Goal: Submit feedback/report problem: Submit feedback/report problem

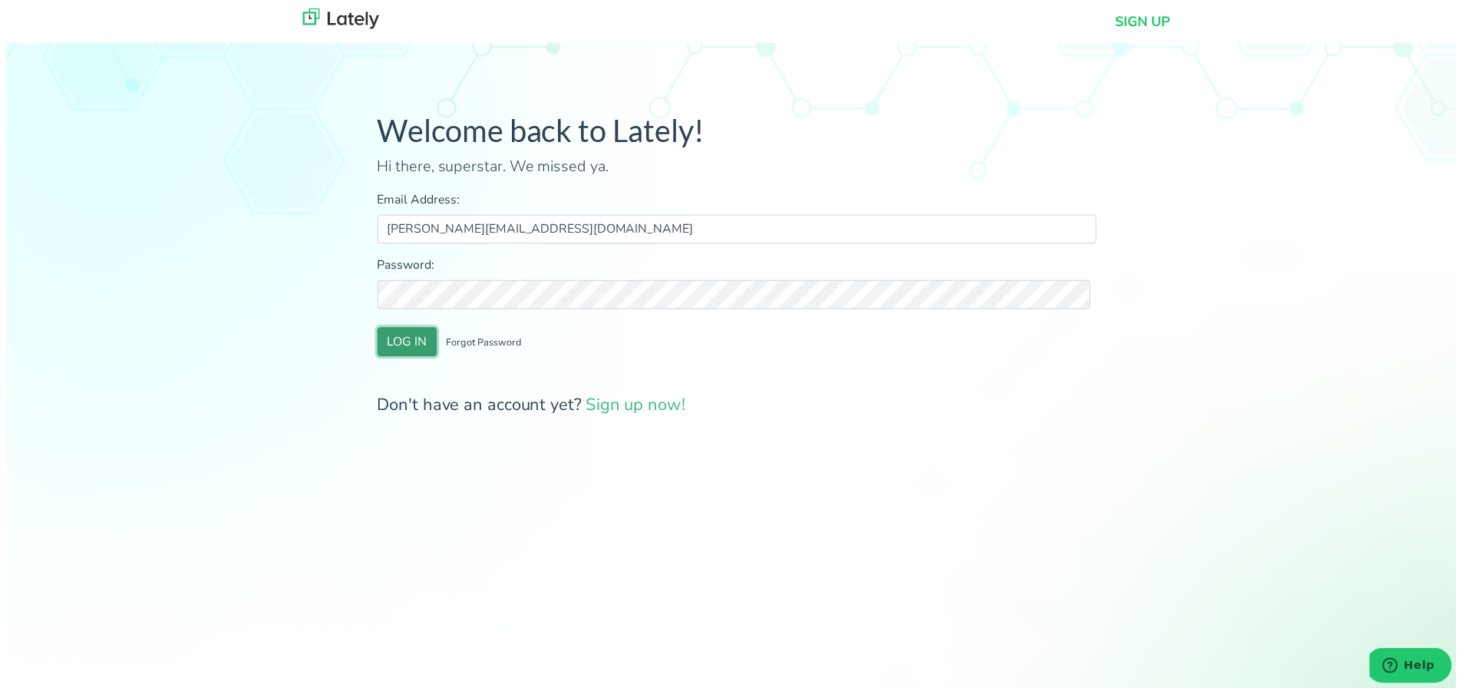
click at [397, 343] on button "LOG IN" at bounding box center [405, 344] width 60 height 29
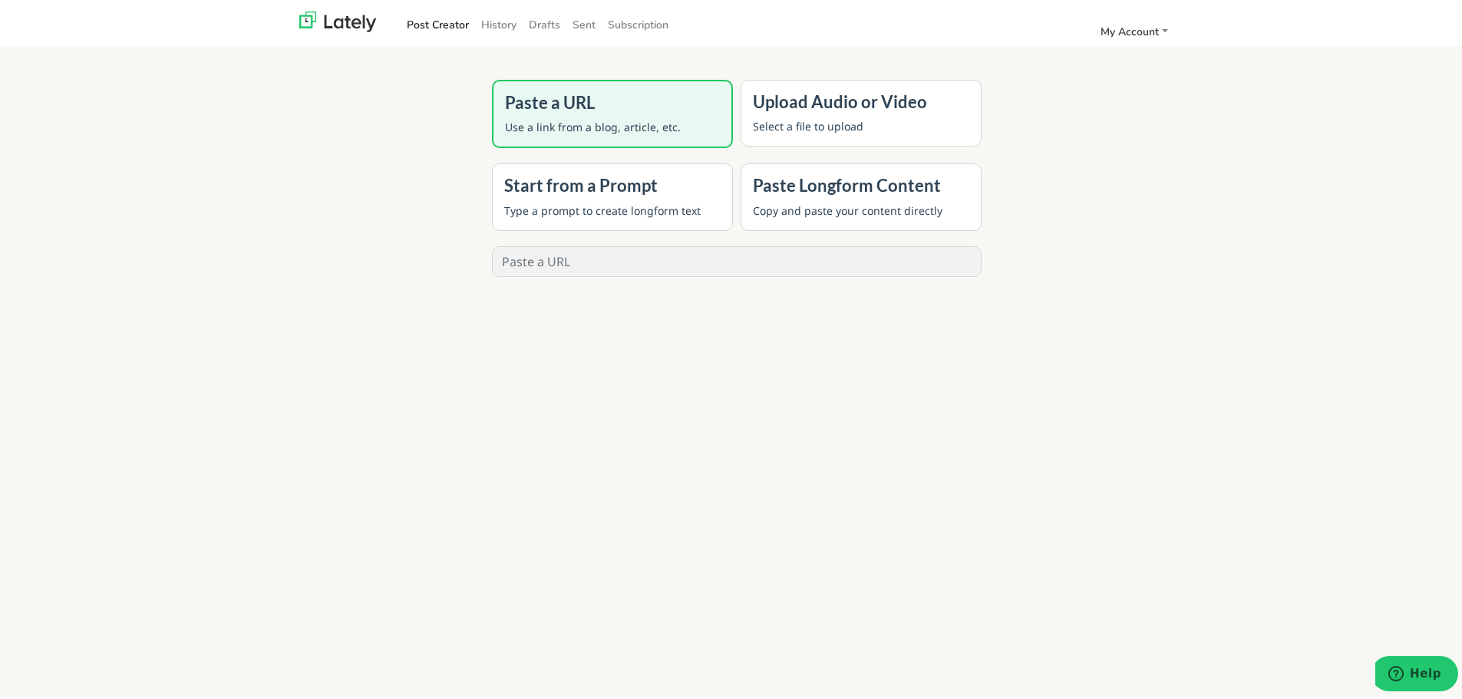
click at [818, 101] on h4 "Upload Audio or Video" at bounding box center [861, 99] width 216 height 20
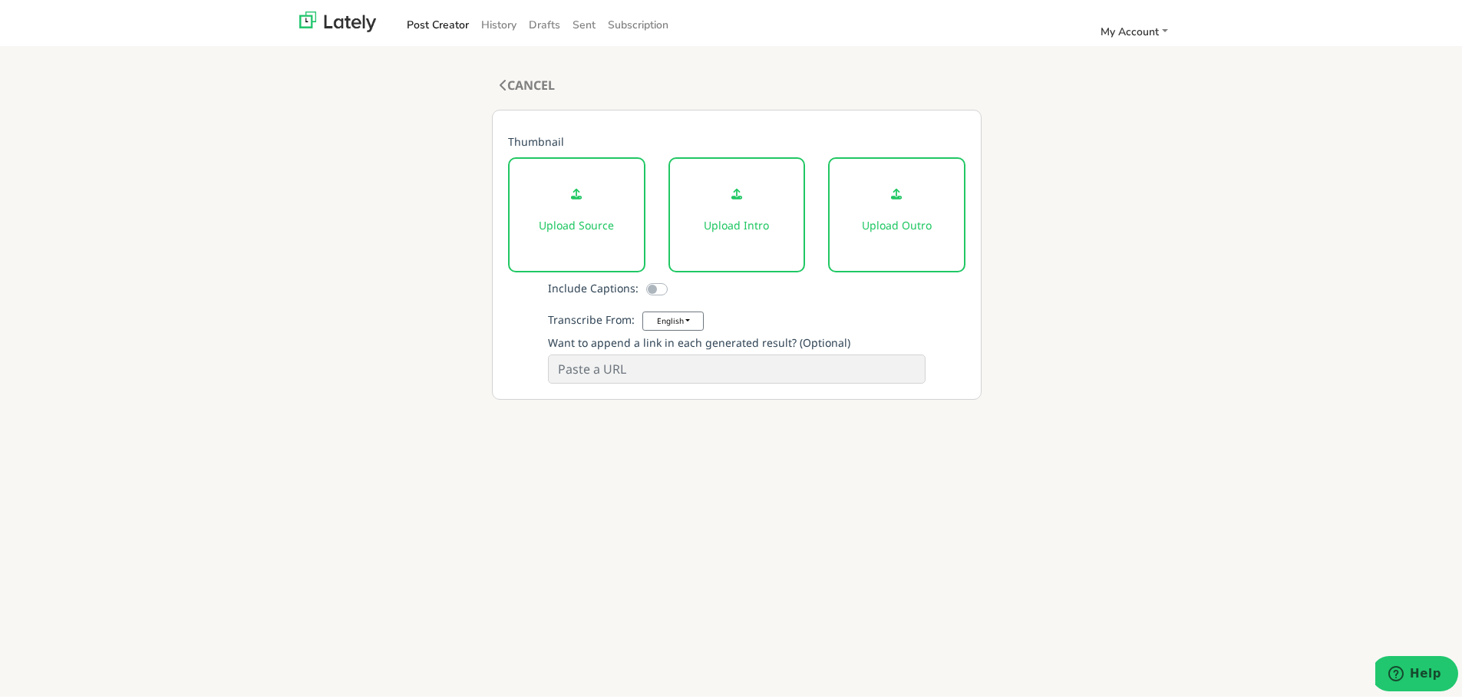
click at [570, 210] on div "Upload Source" at bounding box center [576, 211] width 137 height 115
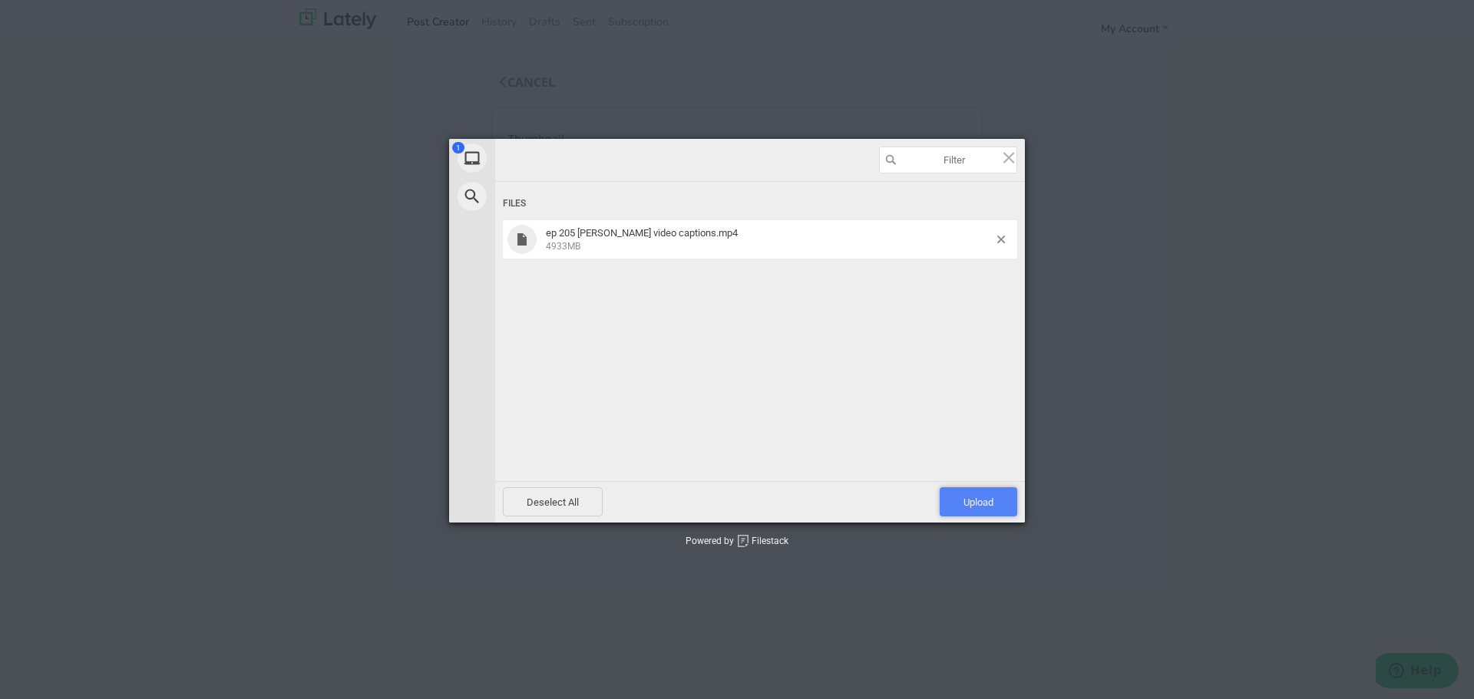
click at [1002, 504] on span "Upload 1" at bounding box center [978, 501] width 78 height 29
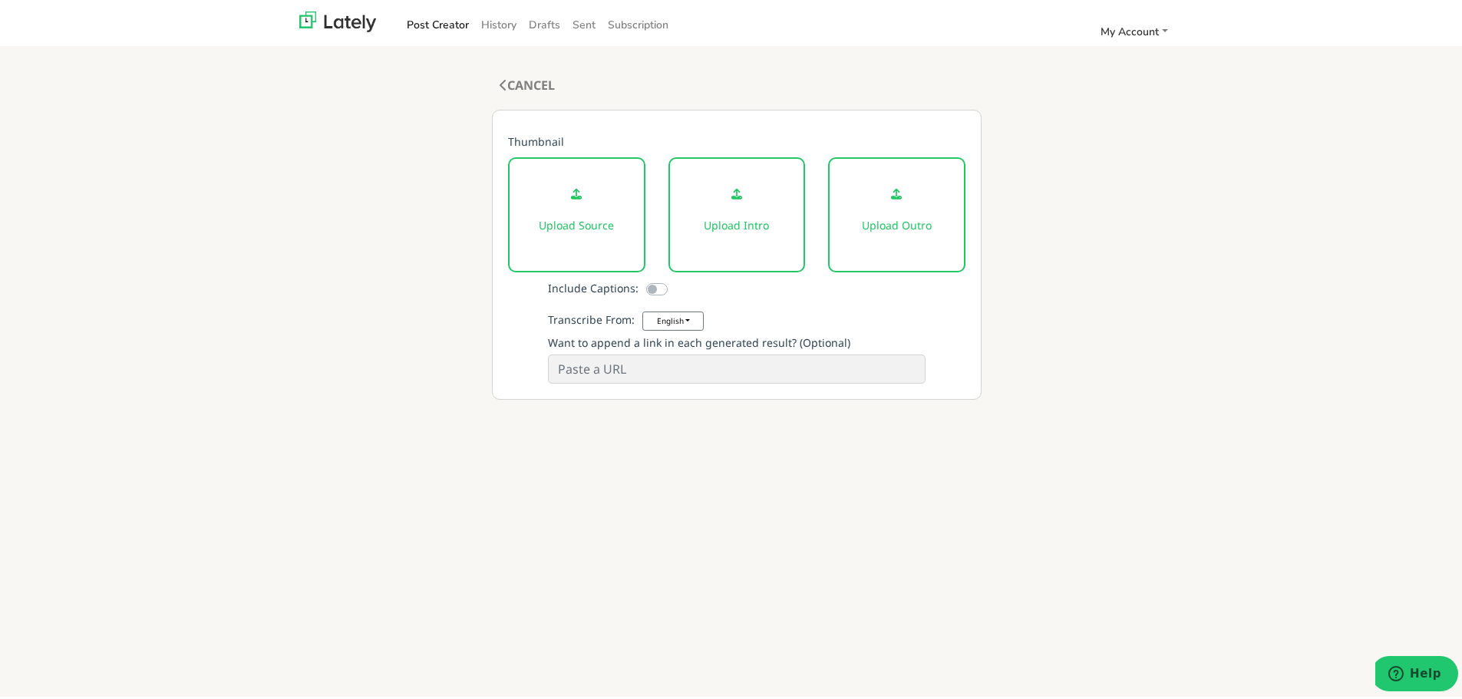
click at [982, 546] on div "CANCEL COMPOSE 0 words, 0 characters Thumbnail Upload Source Upload Intro Uploa…" at bounding box center [737, 422] width 596 height 699
click at [571, 194] on icon at bounding box center [576, 191] width 11 height 11
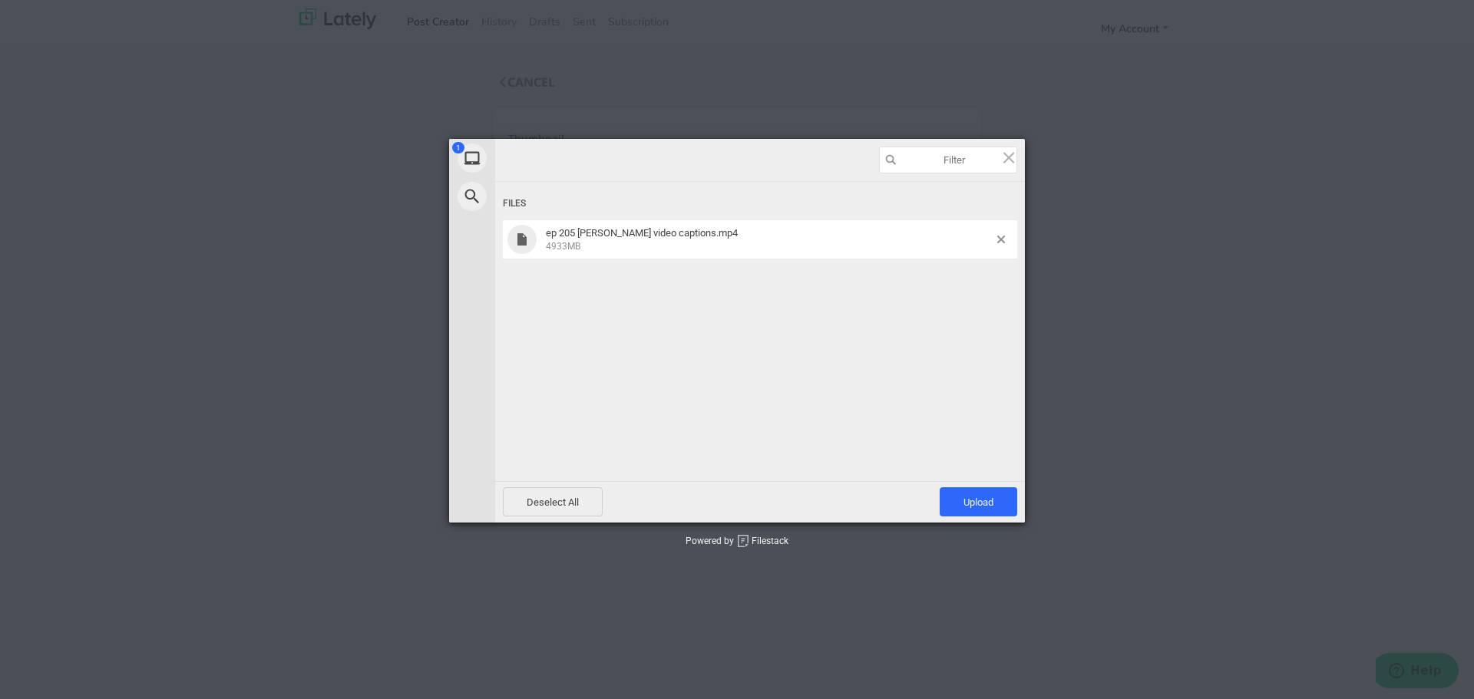
click at [639, 234] on span "ep 205 [PERSON_NAME] video captions.mp4" at bounding box center [642, 233] width 192 height 12
click at [978, 501] on span "Upload 1" at bounding box center [978, 503] width 30 height 12
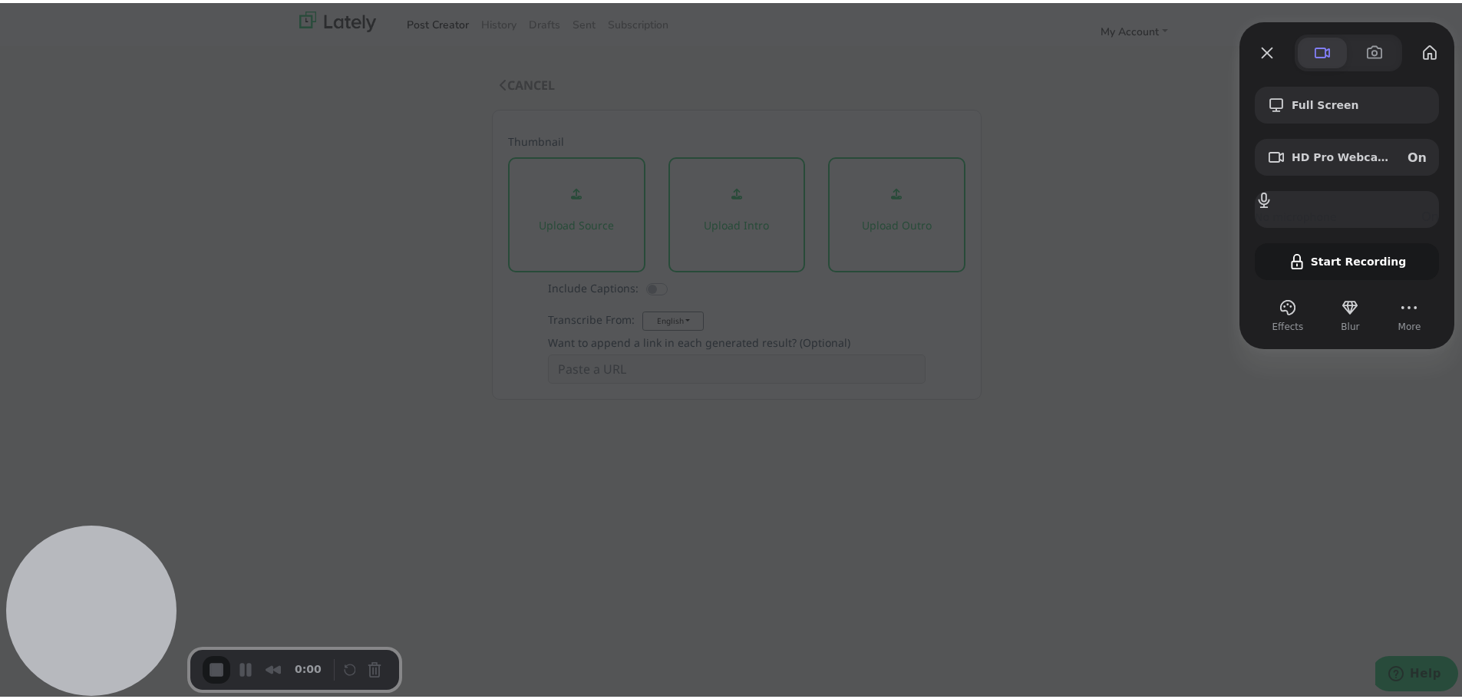
click at [1316, 47] on span at bounding box center [1322, 50] width 18 height 18
click at [1313, 46] on span at bounding box center [1322, 50] width 18 height 18
click at [1420, 46] on button "My library" at bounding box center [1430, 50] width 25 height 25
click at [1408, 152] on span "On" at bounding box center [1417, 154] width 19 height 15
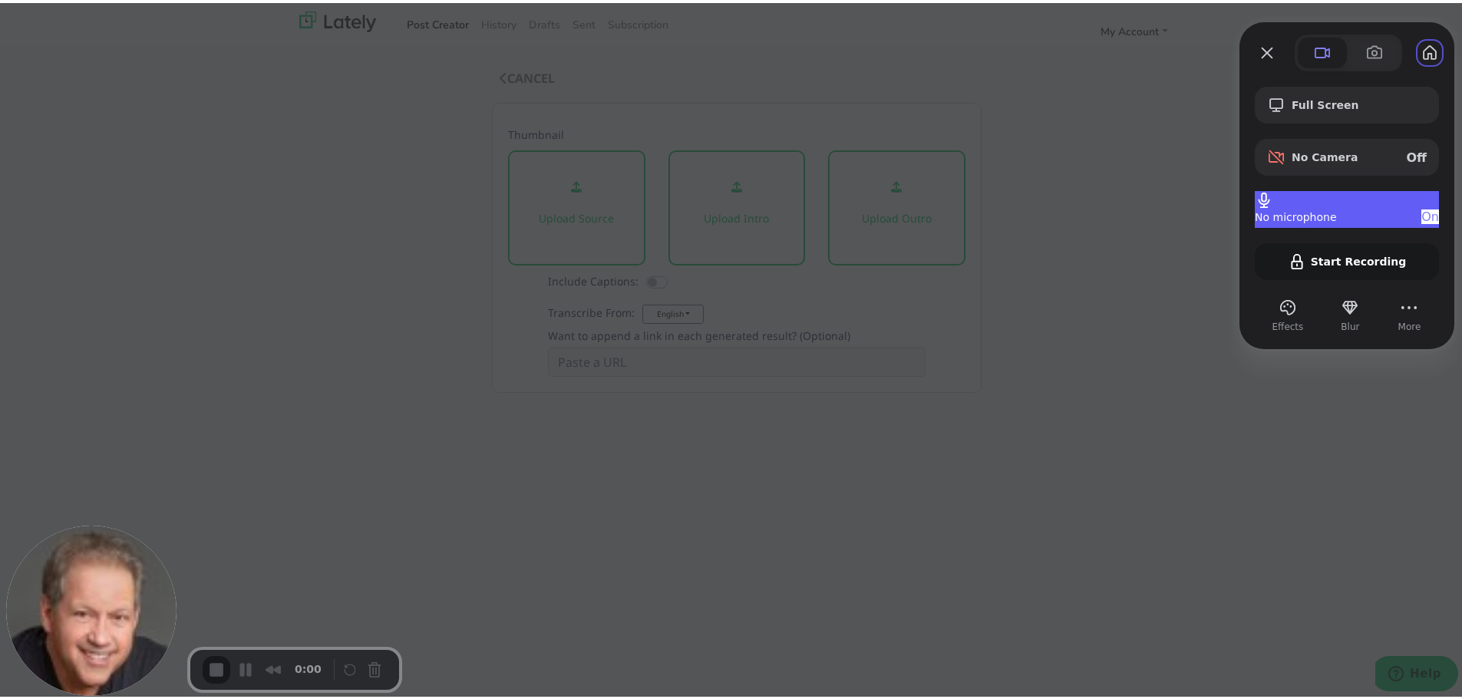
scroll to position [0, 0]
click at [1421, 208] on span "On" at bounding box center [1430, 213] width 18 height 15
click at [1401, 305] on button "More" at bounding box center [1409, 304] width 25 height 25
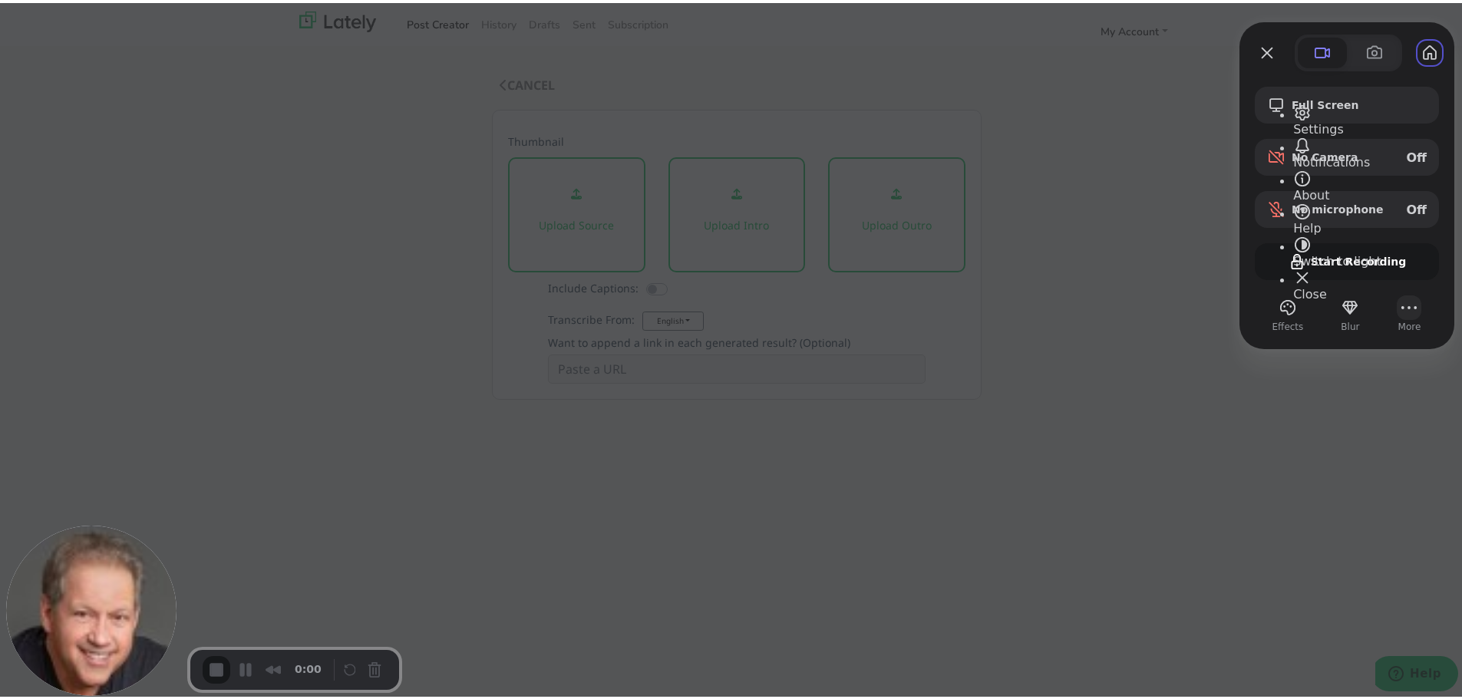
click at [1399, 305] on button "More" at bounding box center [1409, 304] width 25 height 25
click at [371, 661] on div "Recorder controls - play pause" at bounding box center [364, 667] width 46 height 25
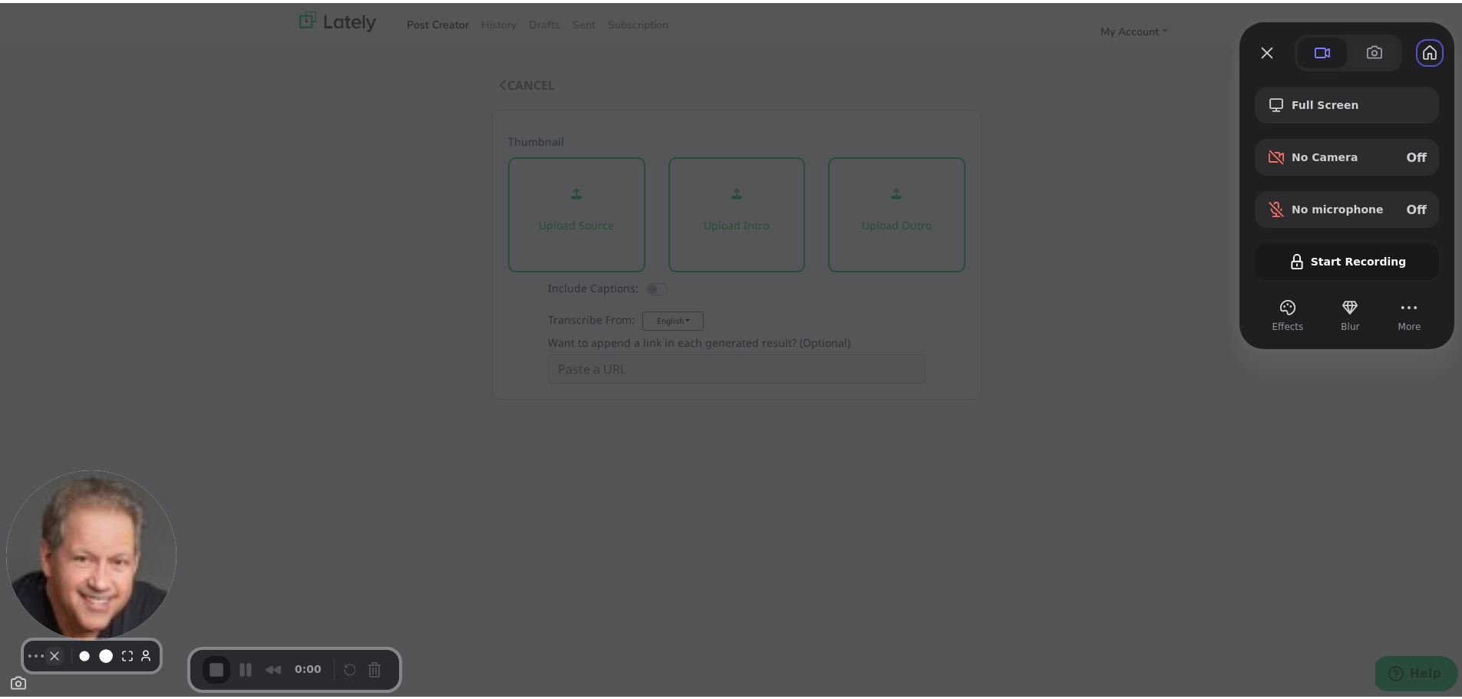
click at [45, 661] on button "Camera off" at bounding box center [54, 653] width 18 height 18
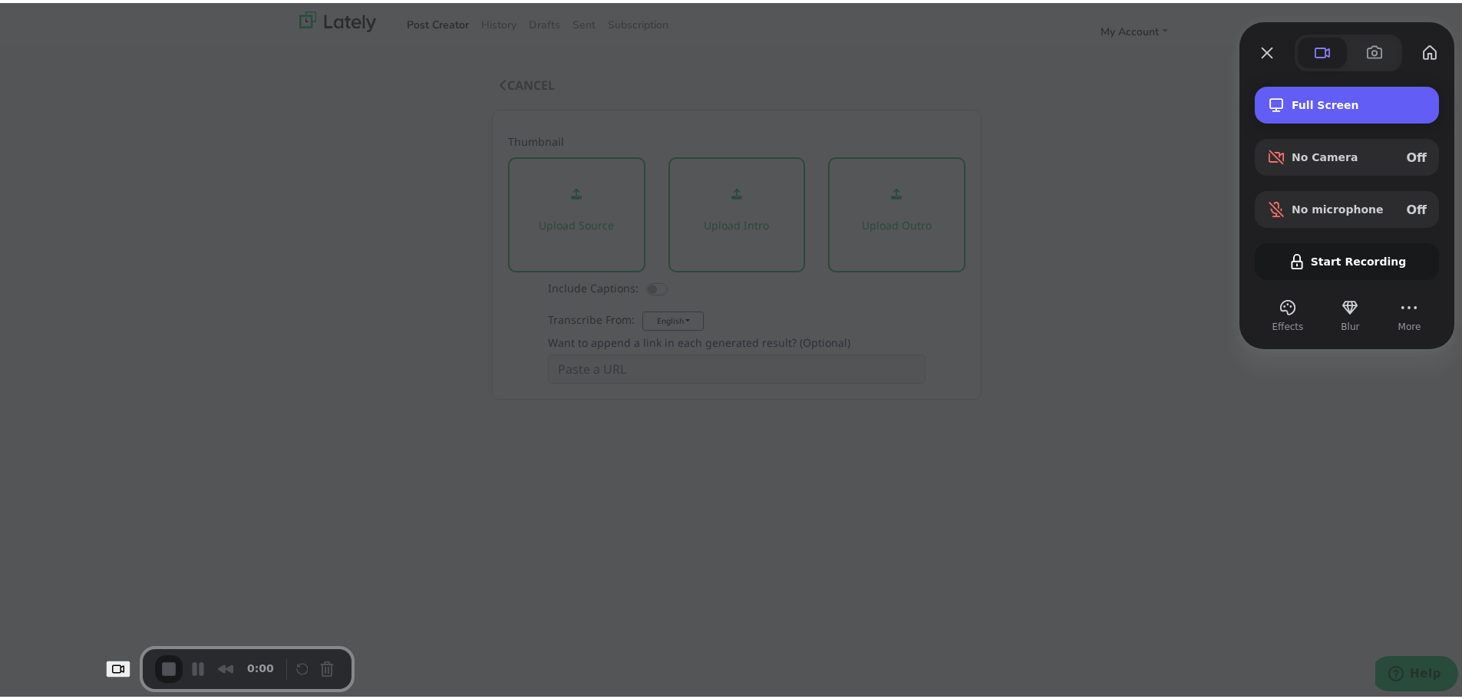
click at [1317, 101] on span "Full Screen" at bounding box center [1359, 102] width 135 height 12
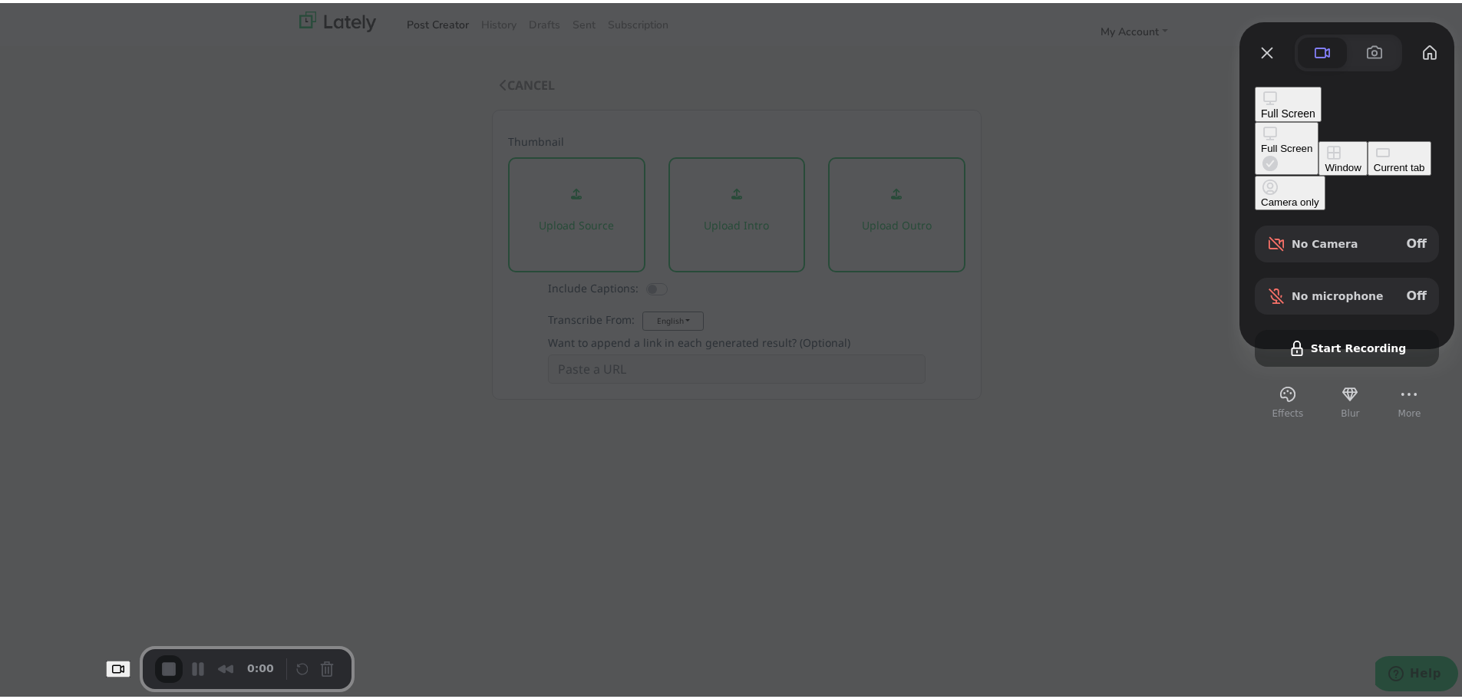
click at [1325, 159] on div "Window" at bounding box center [1343, 165] width 36 height 12
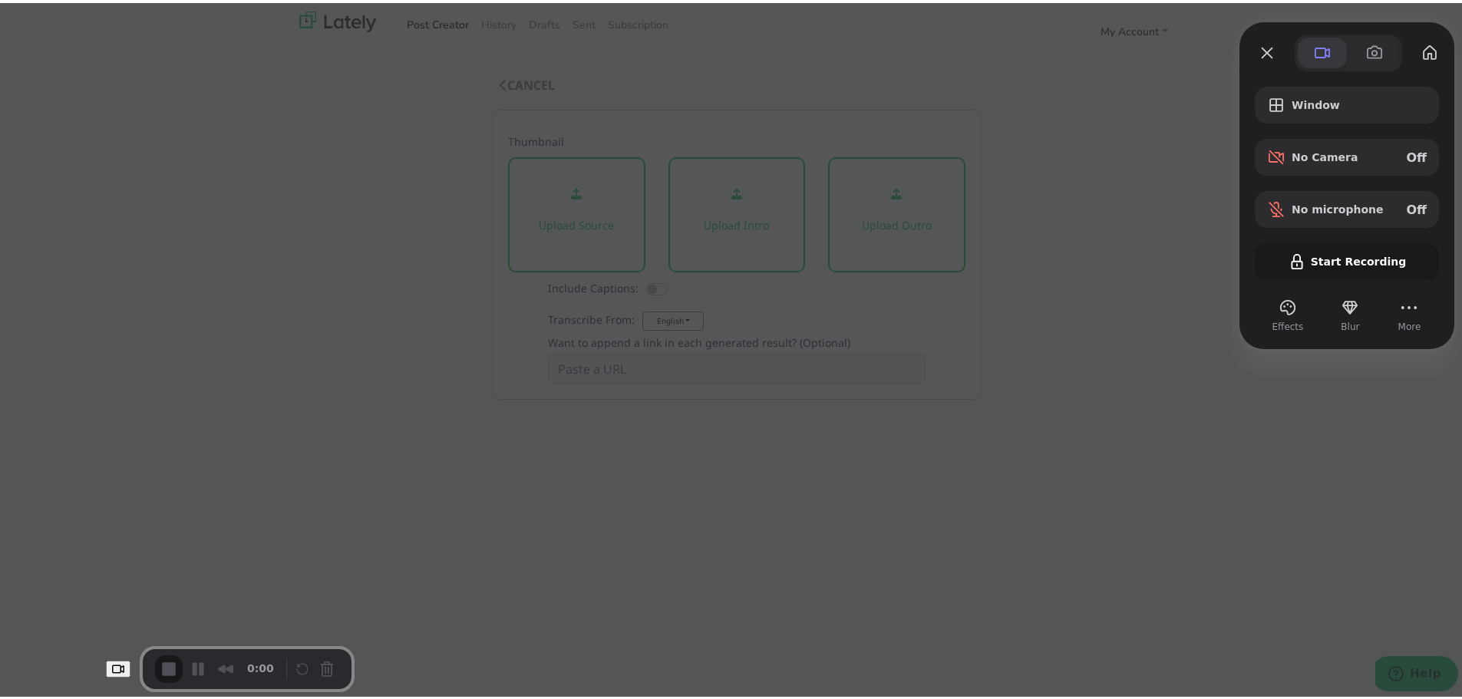
click at [1313, 48] on span at bounding box center [1322, 50] width 18 height 18
click at [1332, 257] on div "Window No Camera Off No microphone Off Start Recording" at bounding box center [1347, 180] width 184 height 193
drag, startPoint x: 1255, startPoint y: 43, endPoint x: 1253, endPoint y: 51, distance: 8.8
click at [1255, 48] on button "Close" at bounding box center [1267, 50] width 25 height 25
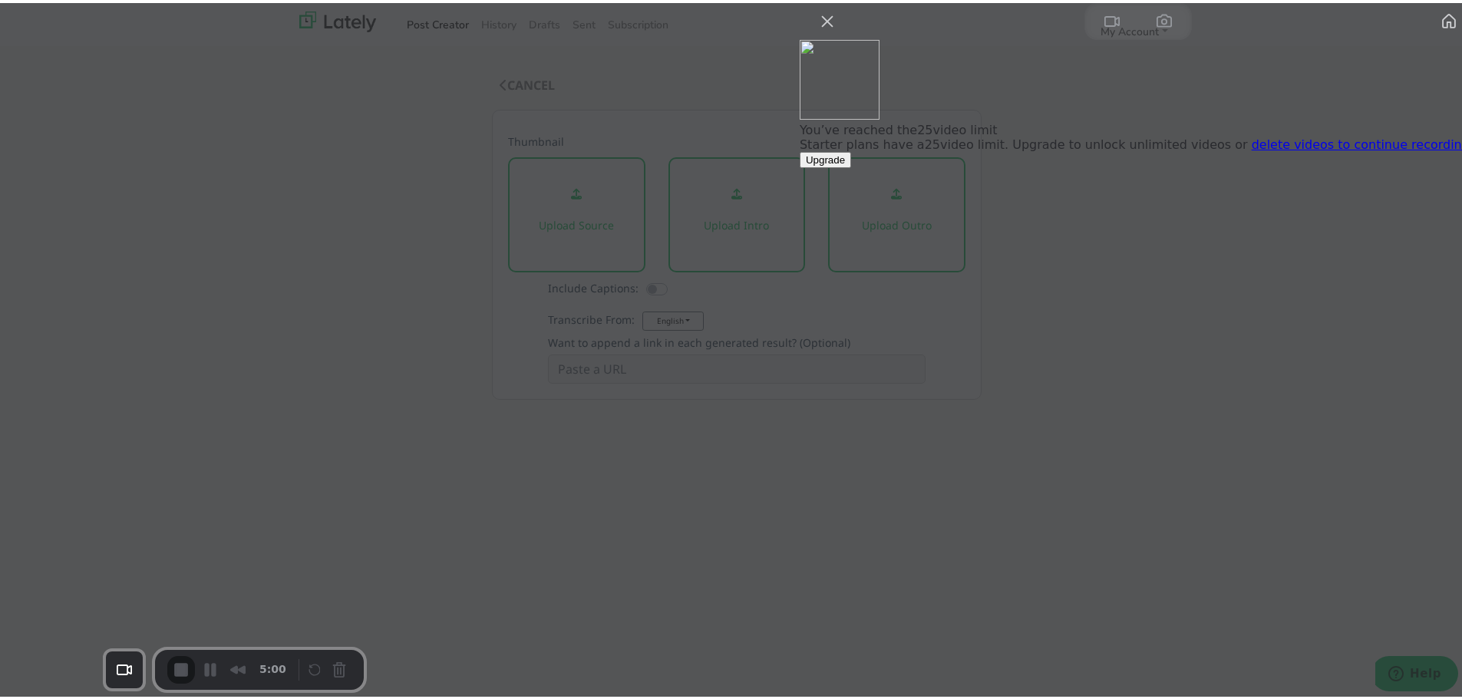
click at [1299, 149] on link "delete videos to continue recording." at bounding box center [1363, 141] width 222 height 15
click at [840, 31] on button "Close" at bounding box center [827, 18] width 25 height 25
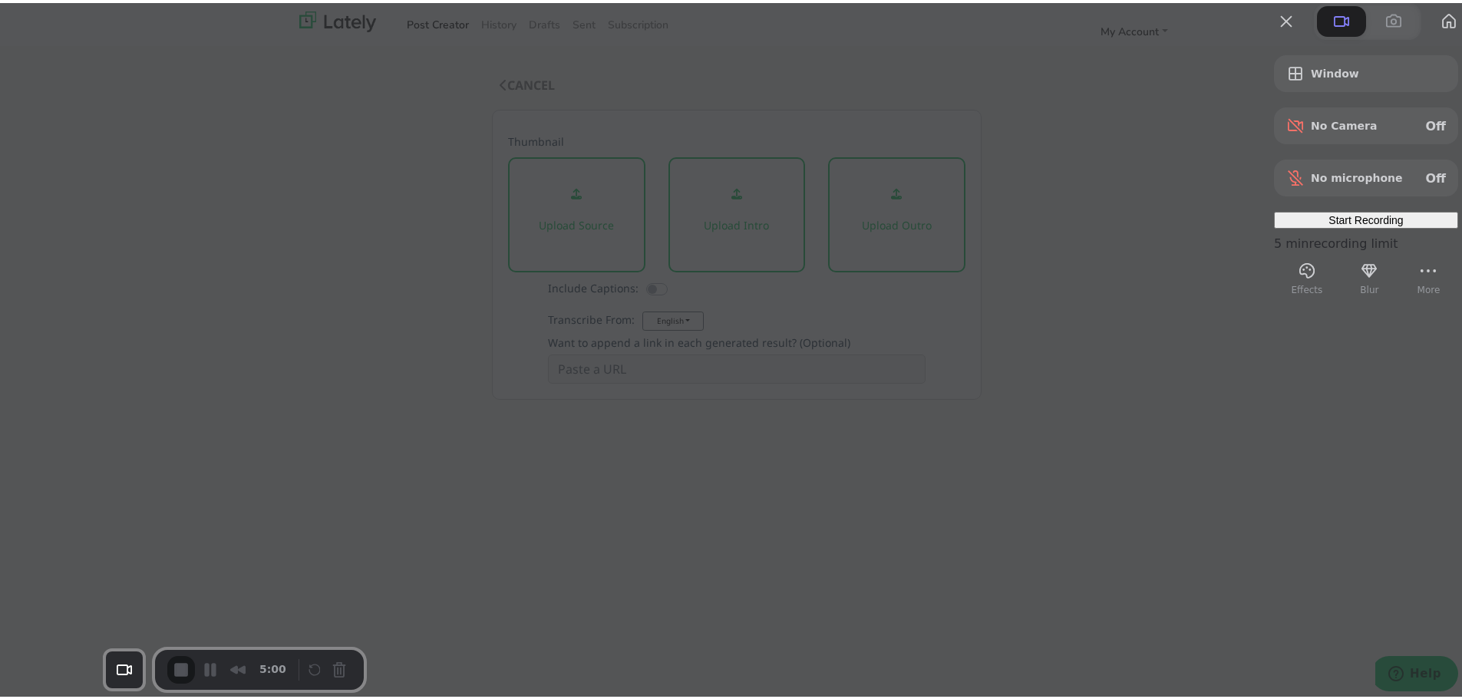
click at [1329, 223] on span "Start Recording" at bounding box center [1366, 217] width 74 height 12
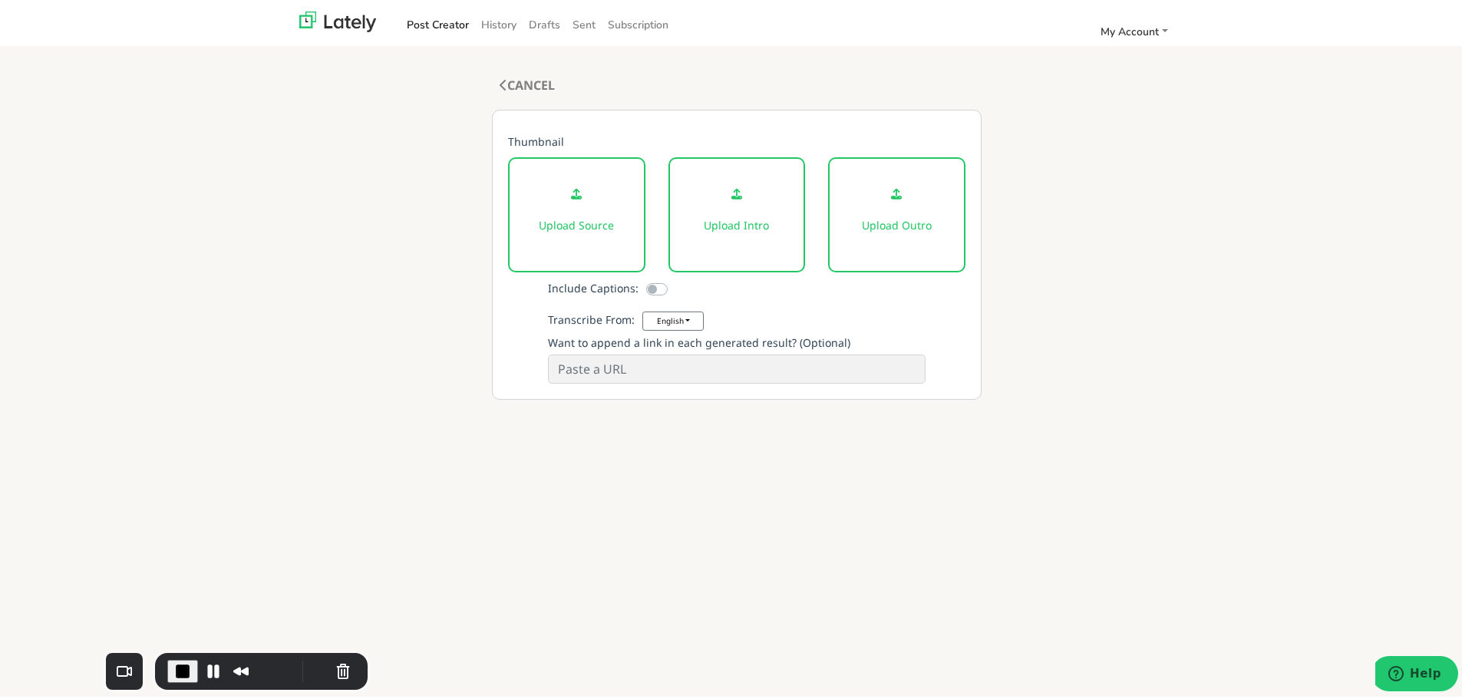
click at [571, 193] on icon at bounding box center [576, 191] width 11 height 11
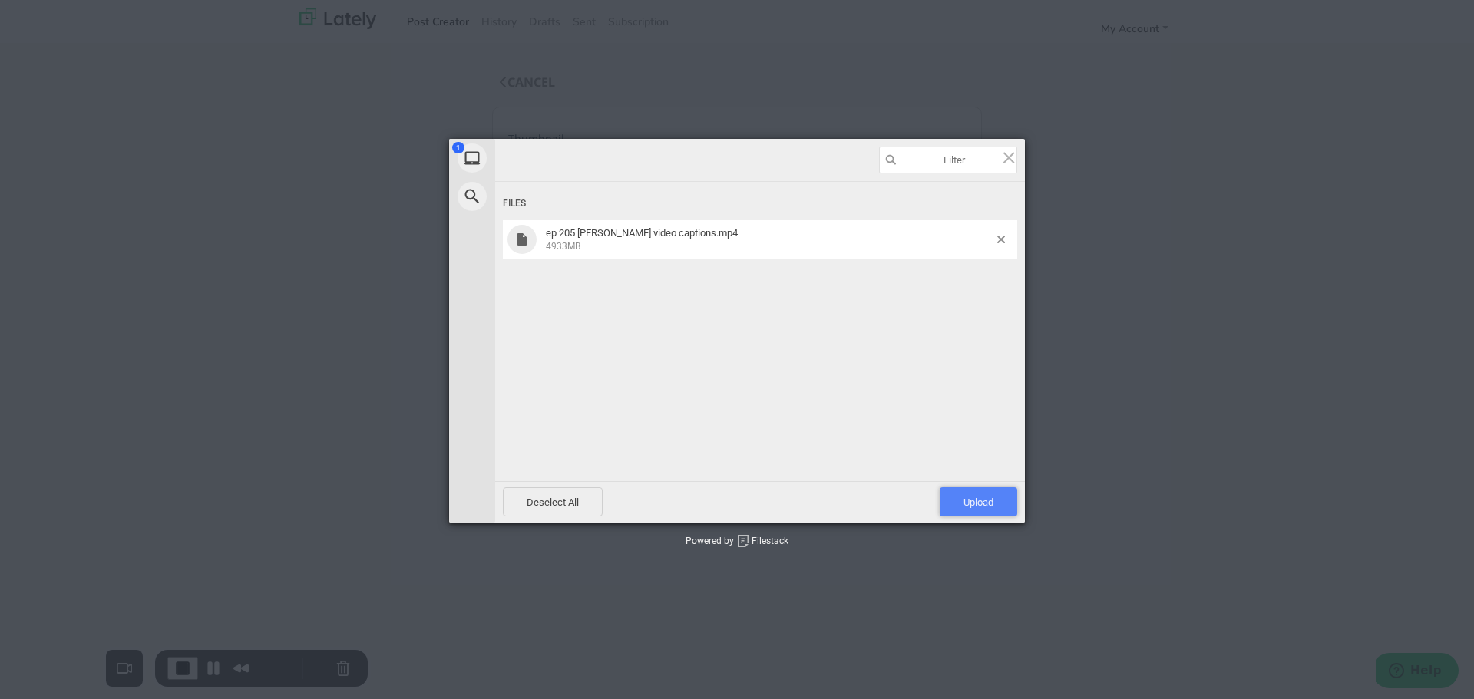
click at [975, 501] on span "Upload 1" at bounding box center [978, 503] width 30 height 12
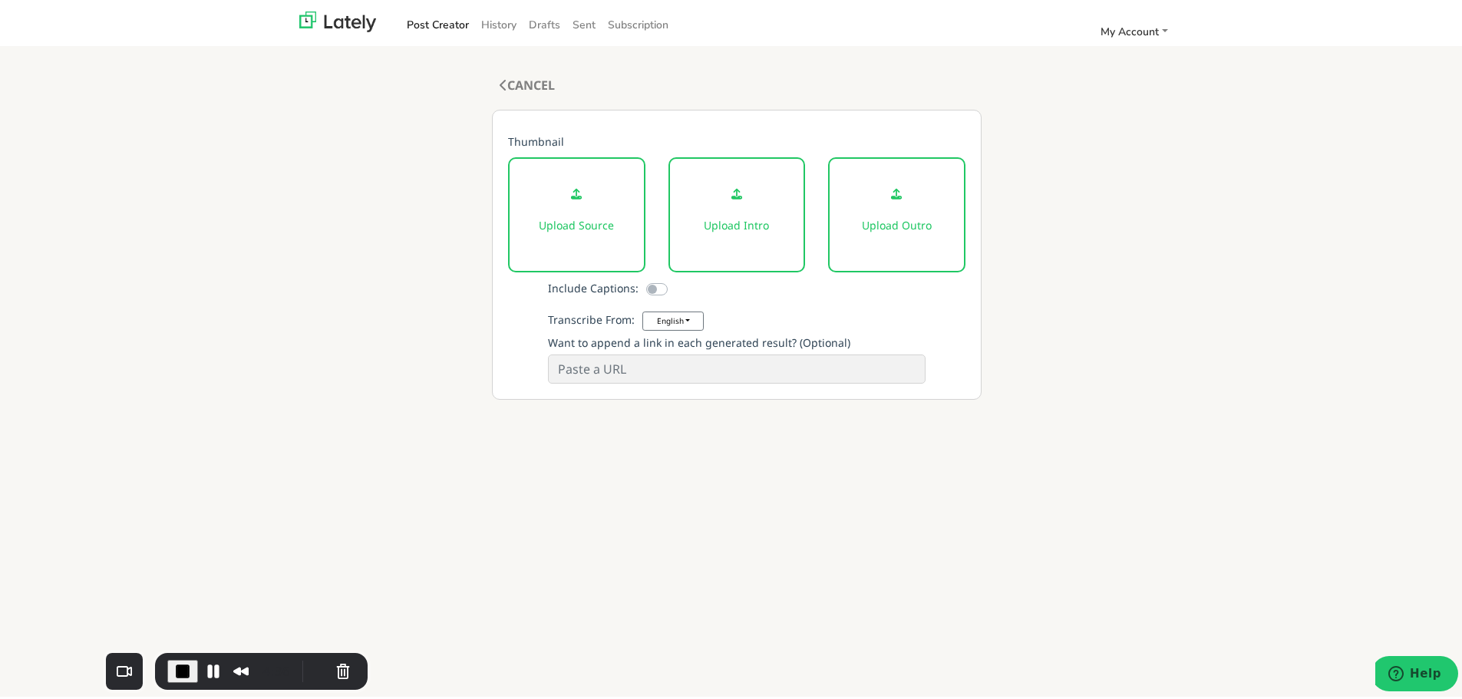
click at [568, 204] on div "Upload Source" at bounding box center [576, 211] width 137 height 115
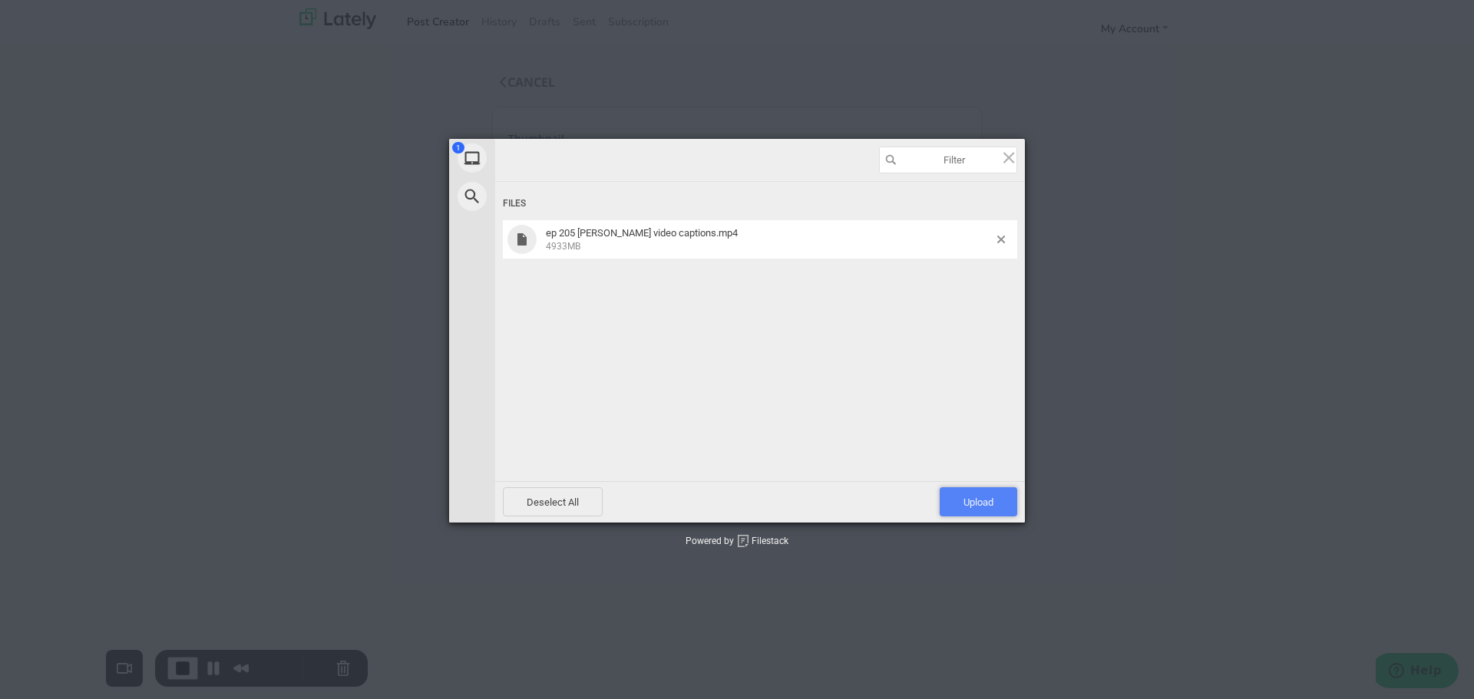
click at [979, 504] on span "Upload 1" at bounding box center [978, 503] width 30 height 12
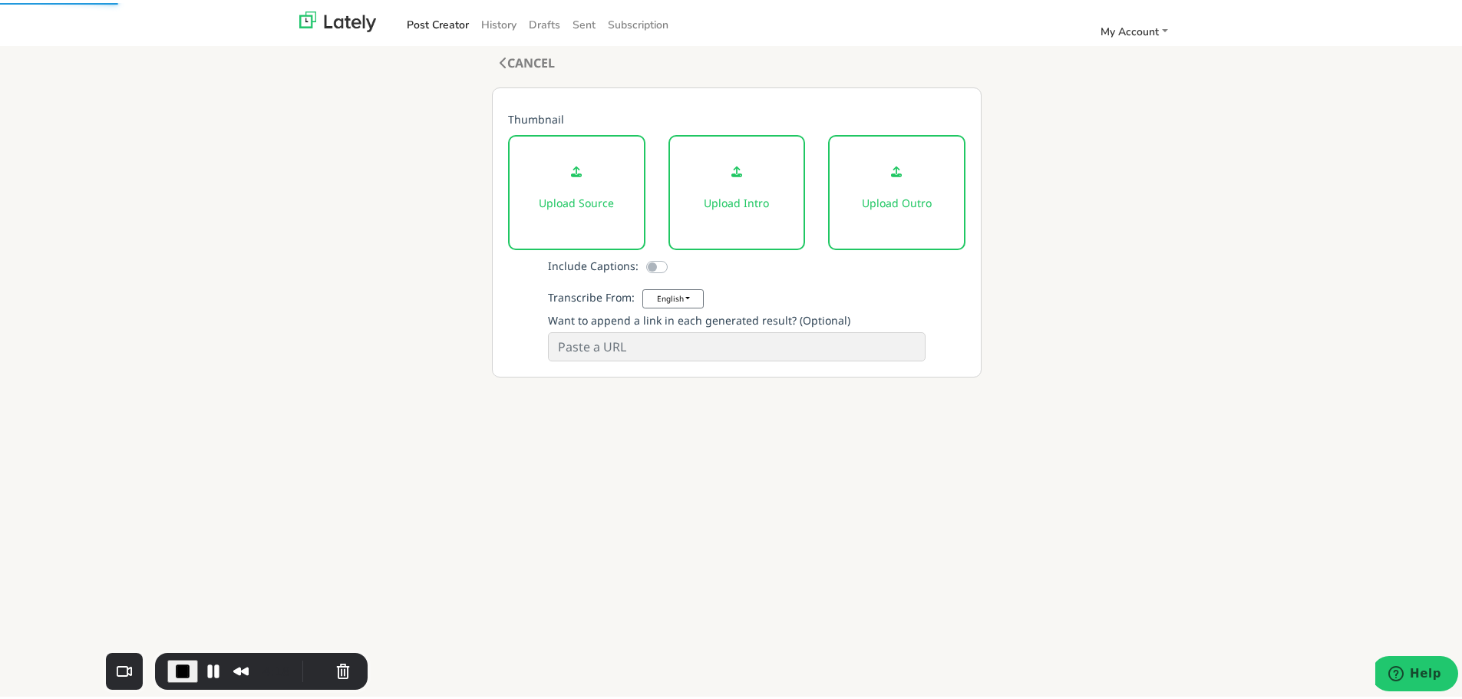
scroll to position [21, 0]
click at [173, 665] on span "End Recording" at bounding box center [182, 668] width 18 height 18
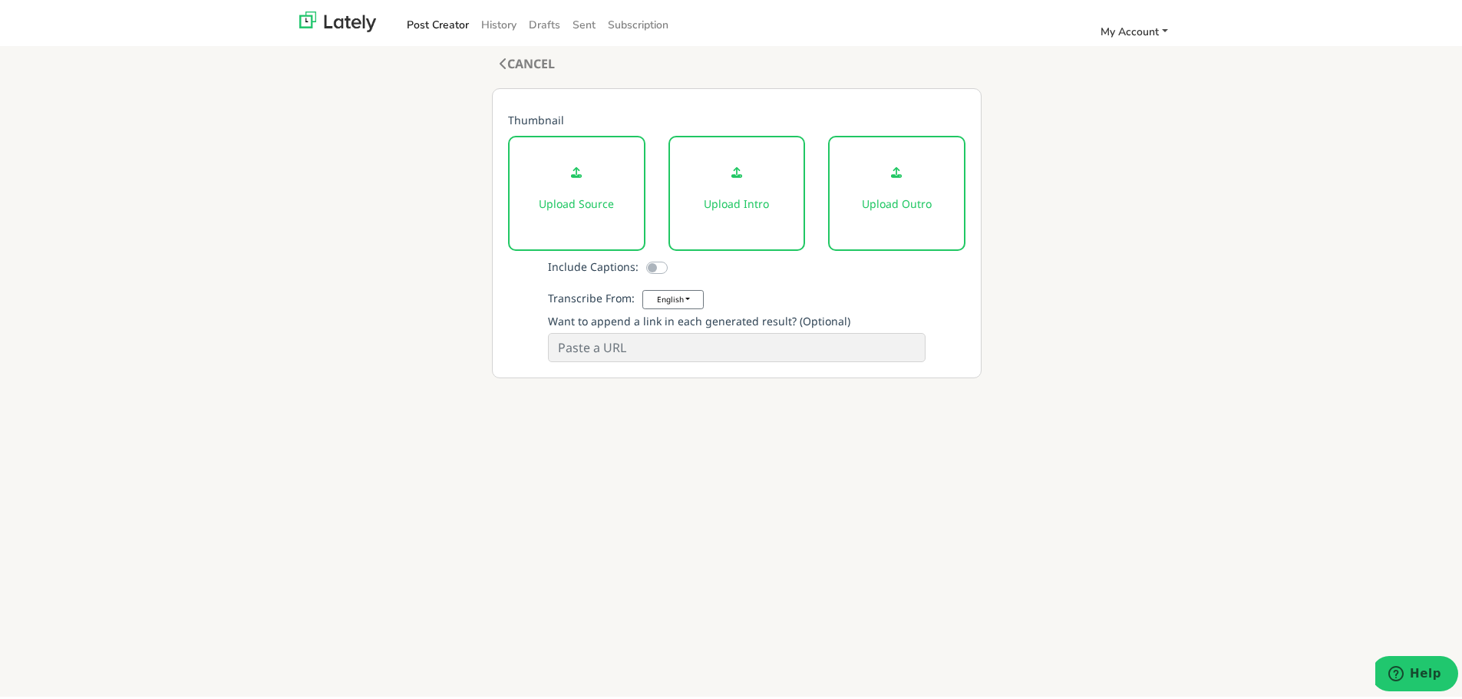
click at [1158, 31] on link "My Account" at bounding box center [1135, 28] width 80 height 25
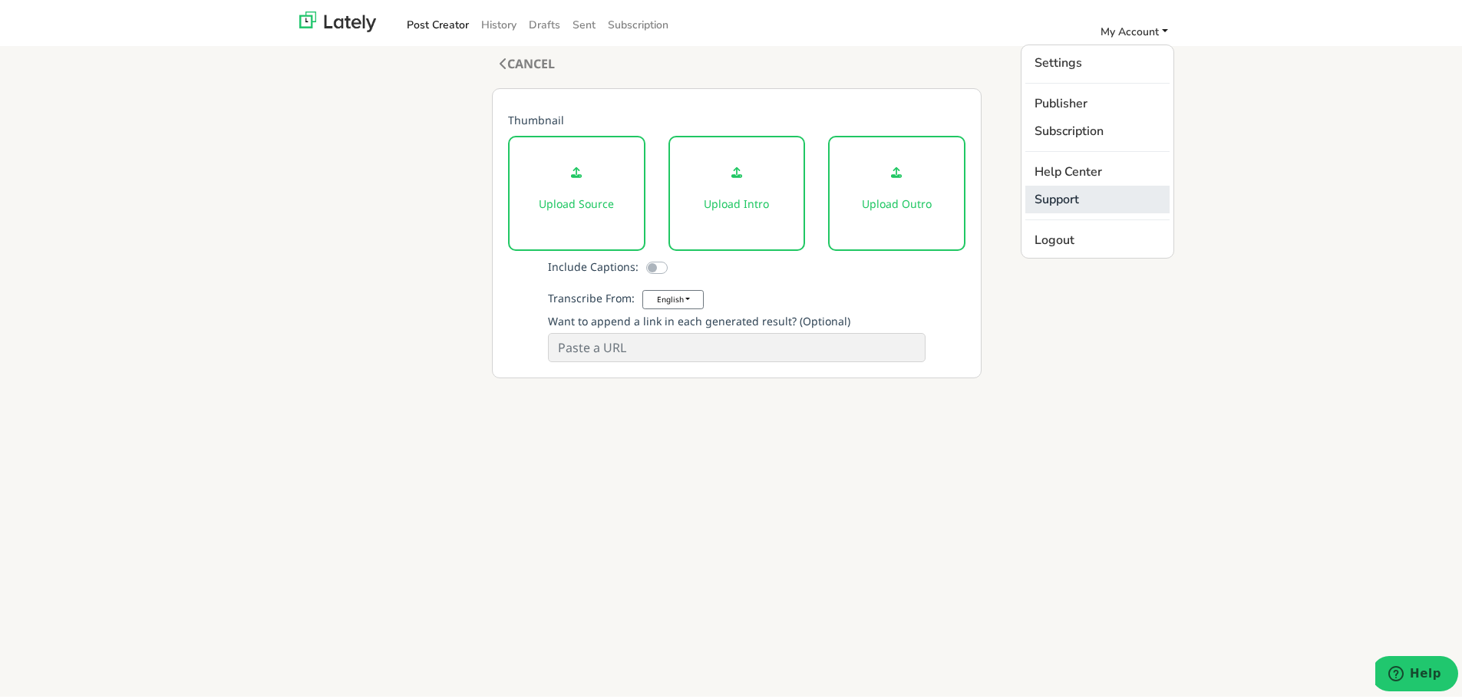
click at [1046, 195] on link "Support" at bounding box center [1097, 197] width 144 height 28
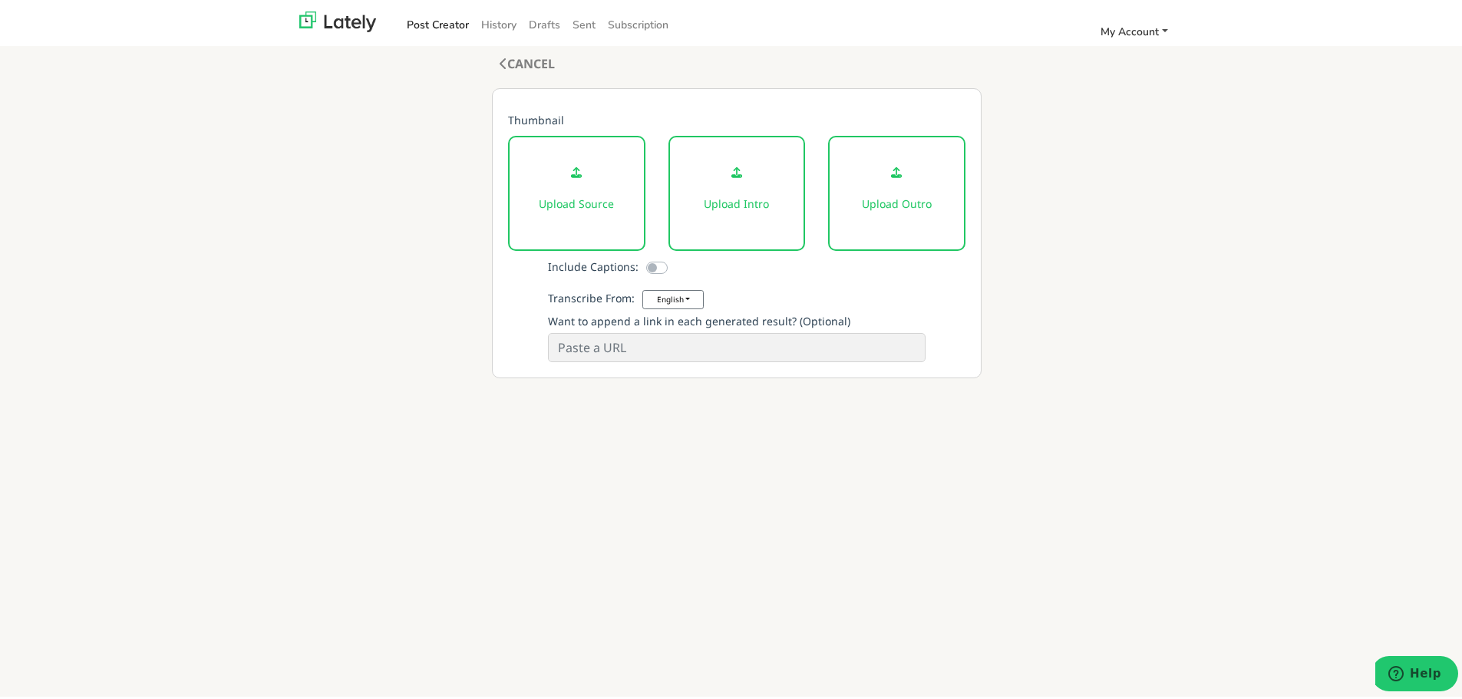
click at [1128, 28] on span "My Account" at bounding box center [1130, 28] width 58 height 15
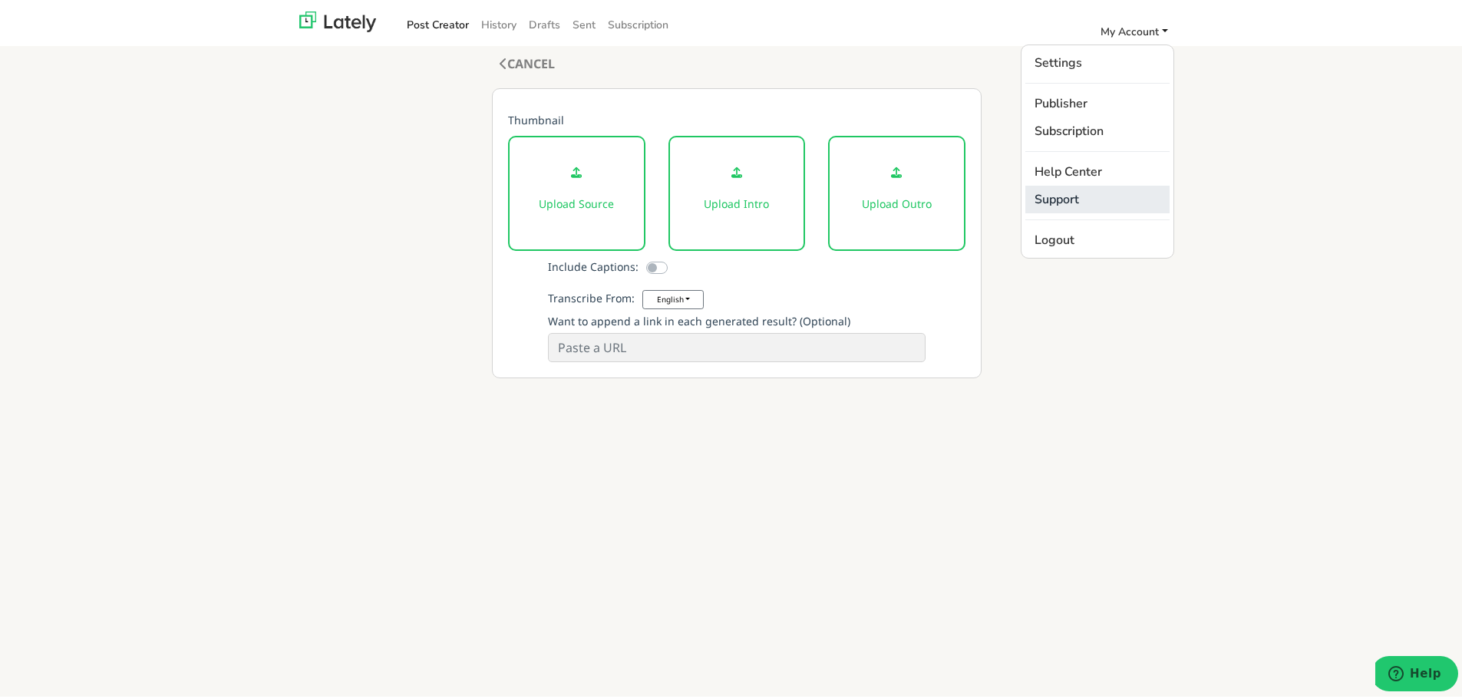
click at [1062, 195] on link "Support" at bounding box center [1097, 197] width 144 height 28
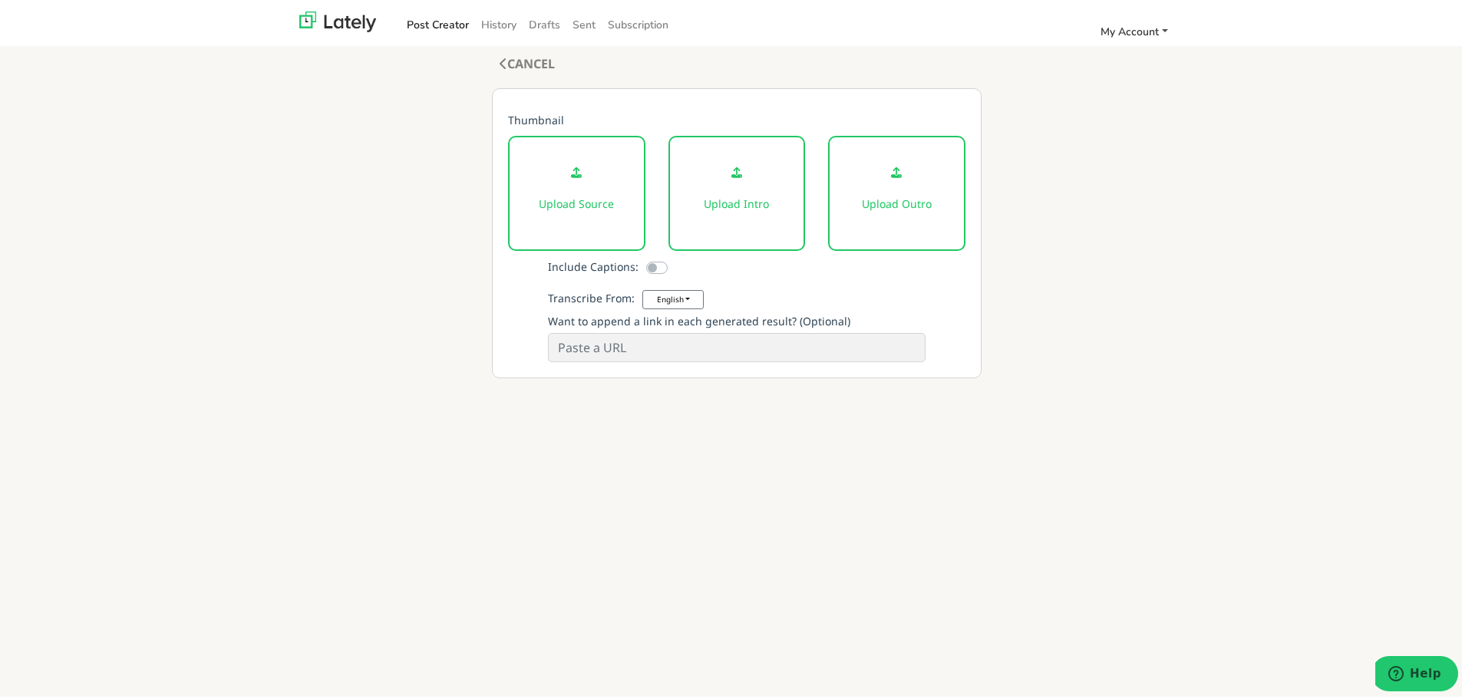
click at [1113, 29] on span "My Account" at bounding box center [1130, 28] width 58 height 15
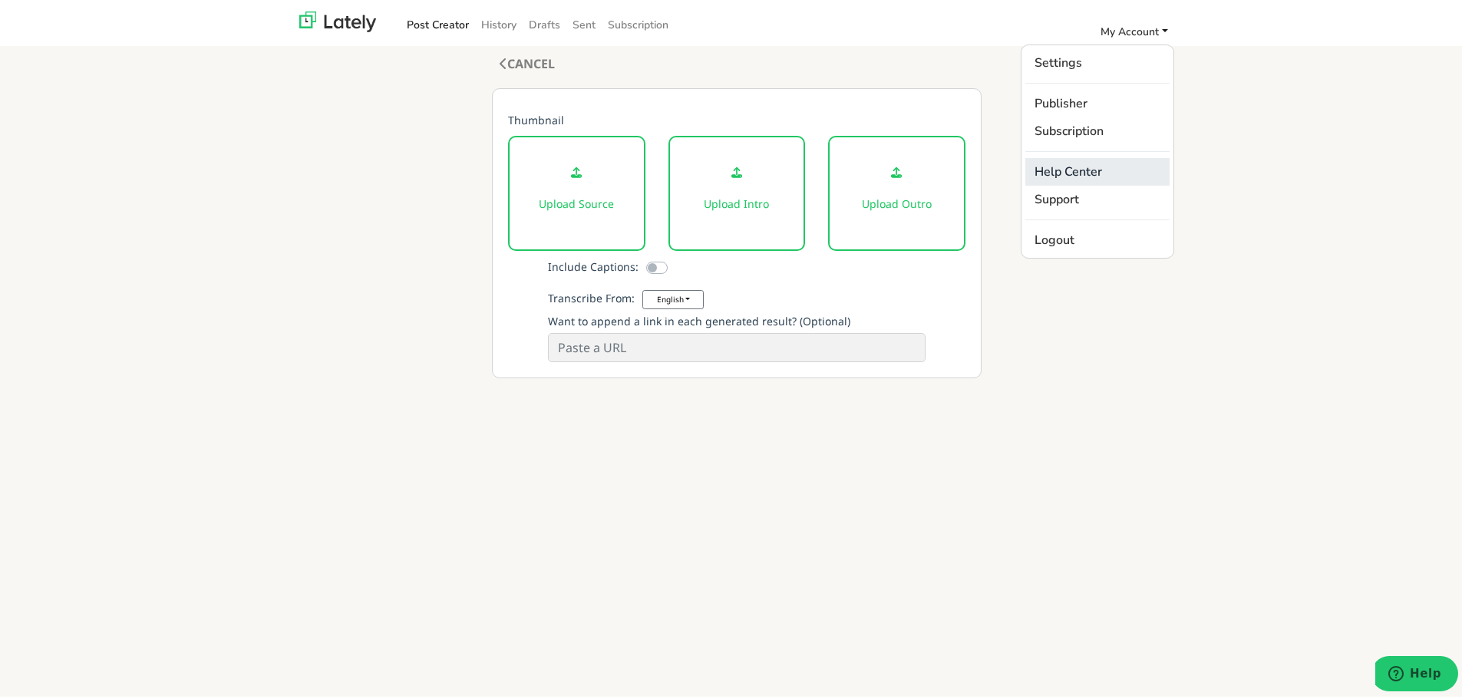
click at [1080, 164] on link "Help Center" at bounding box center [1097, 169] width 144 height 28
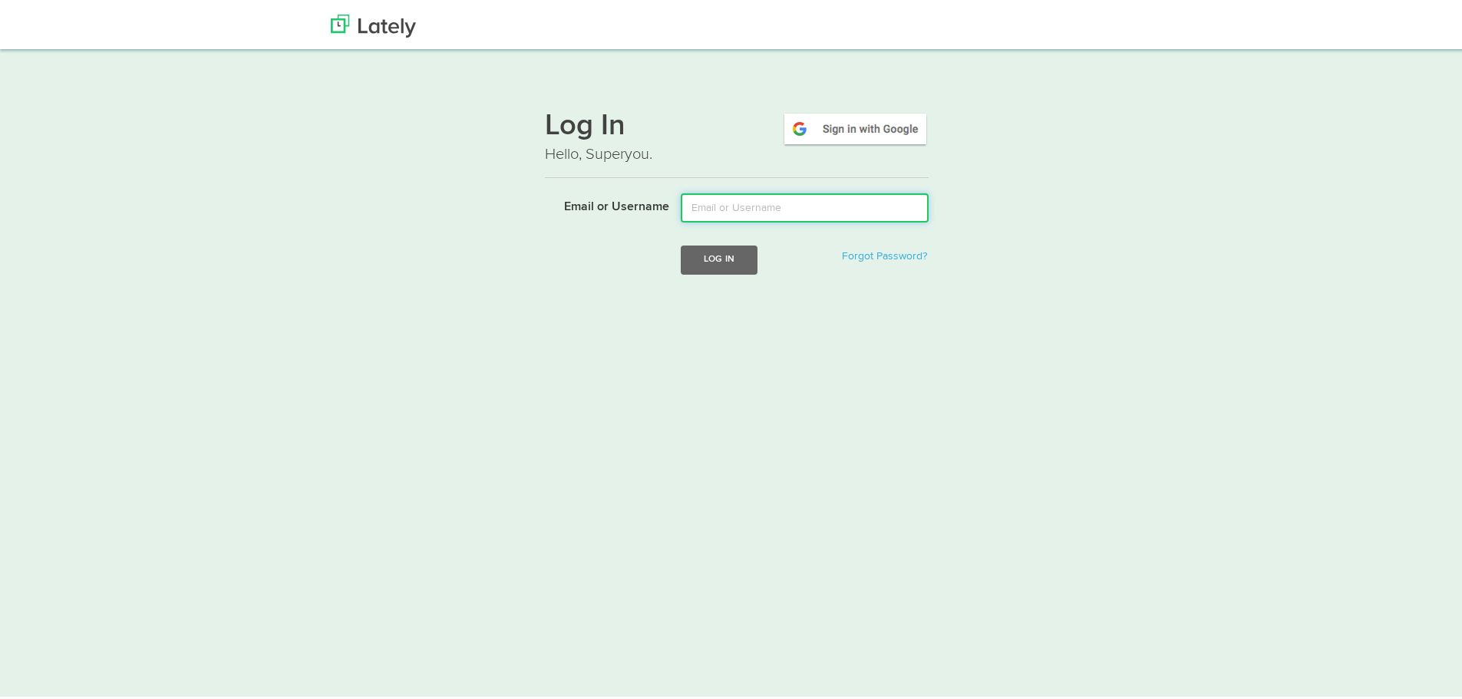
type input "[PERSON_NAME][EMAIL_ADDRESS][DOMAIN_NAME]"
click at [714, 253] on button "Log In" at bounding box center [719, 257] width 77 height 28
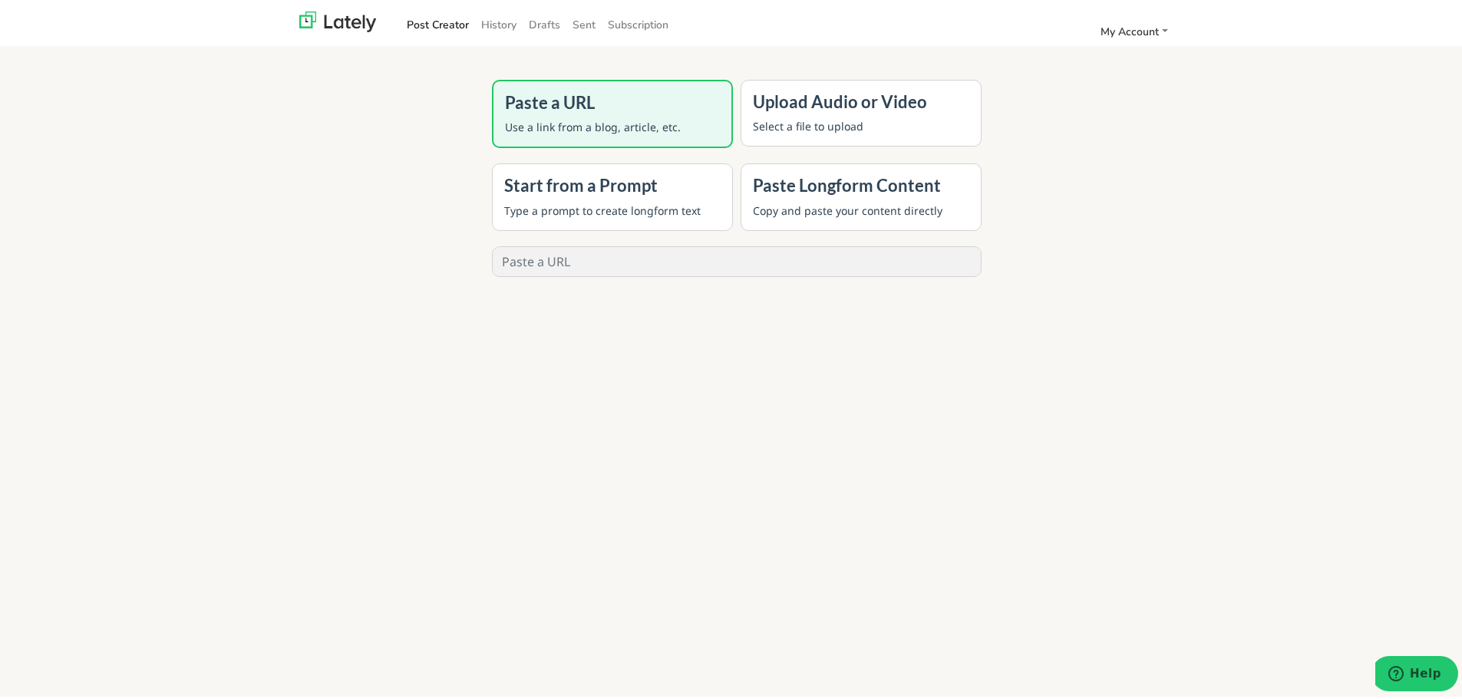
click at [830, 105] on h4 "Upload Audio or Video" at bounding box center [861, 99] width 216 height 20
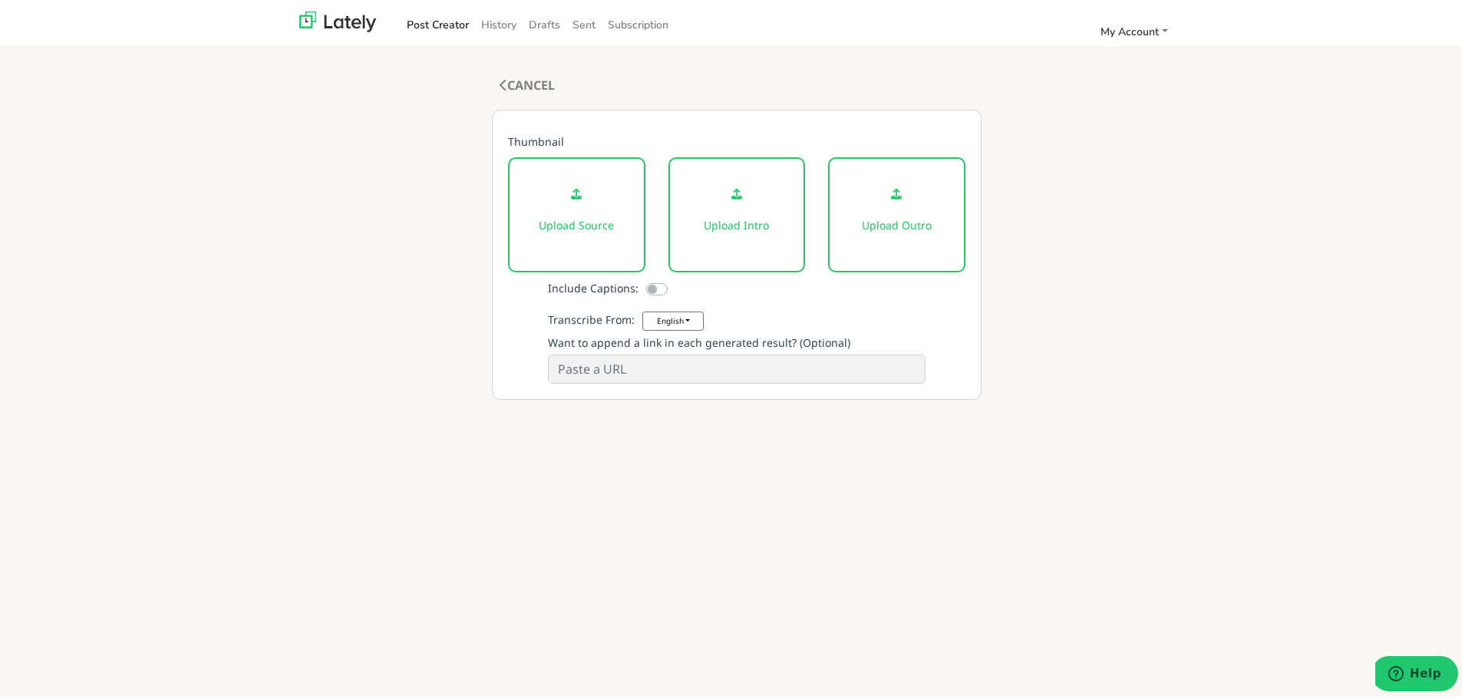
click at [566, 213] on div "Upload Source" at bounding box center [576, 211] width 137 height 115
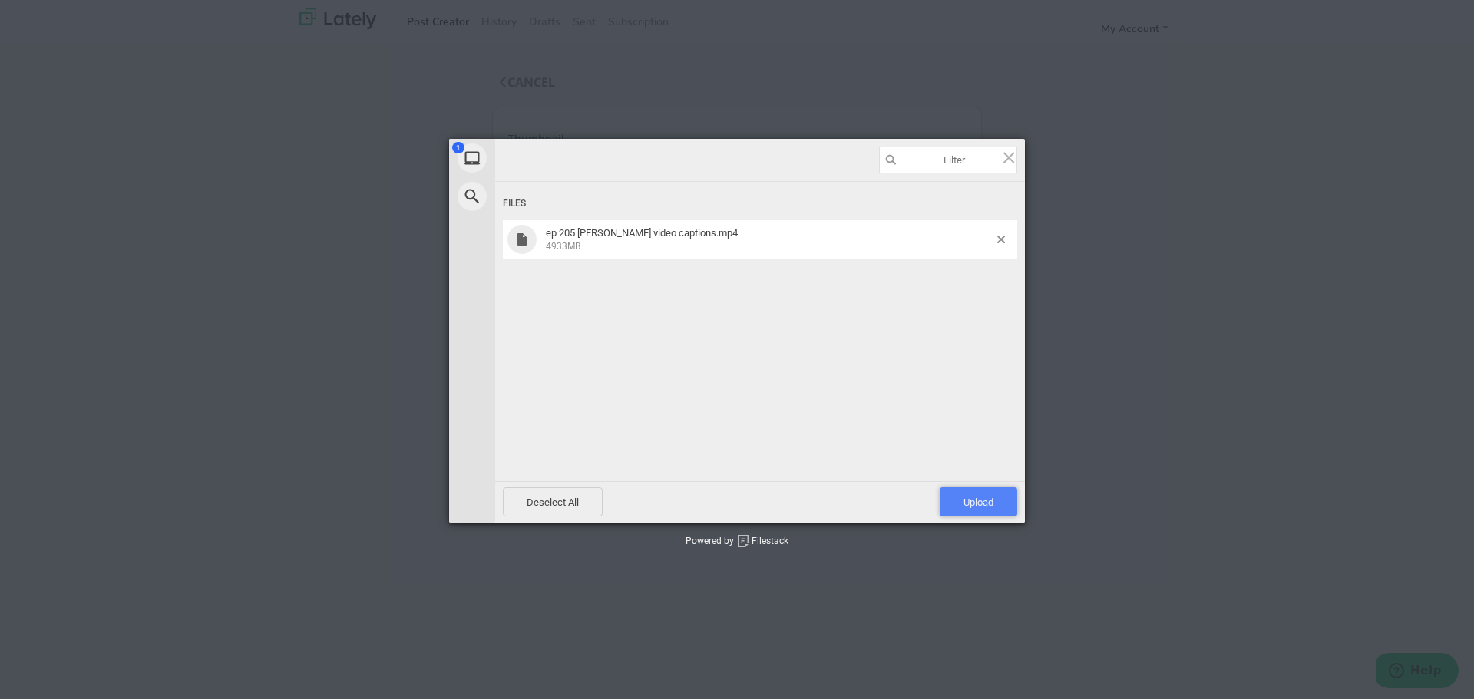
click at [972, 504] on span "Upload 1" at bounding box center [978, 503] width 30 height 12
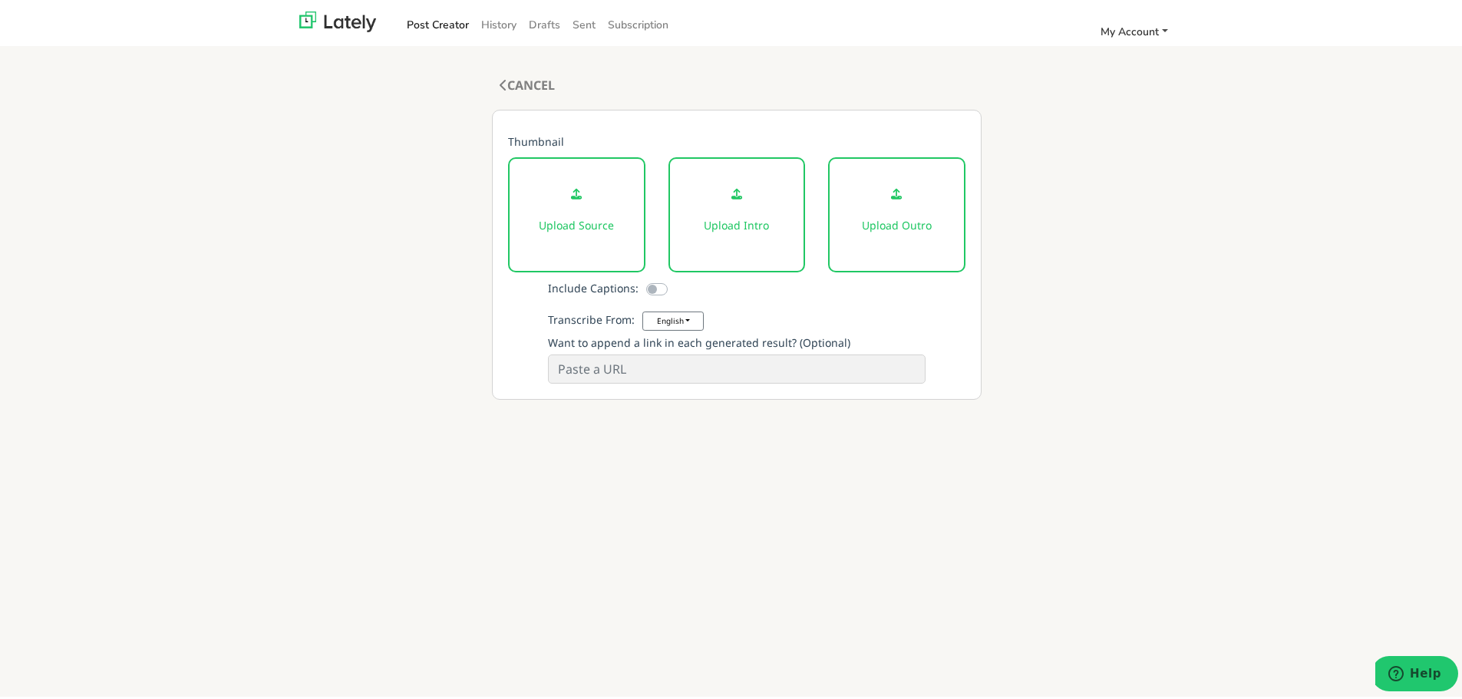
click at [1148, 29] on span "My Account" at bounding box center [1130, 28] width 58 height 15
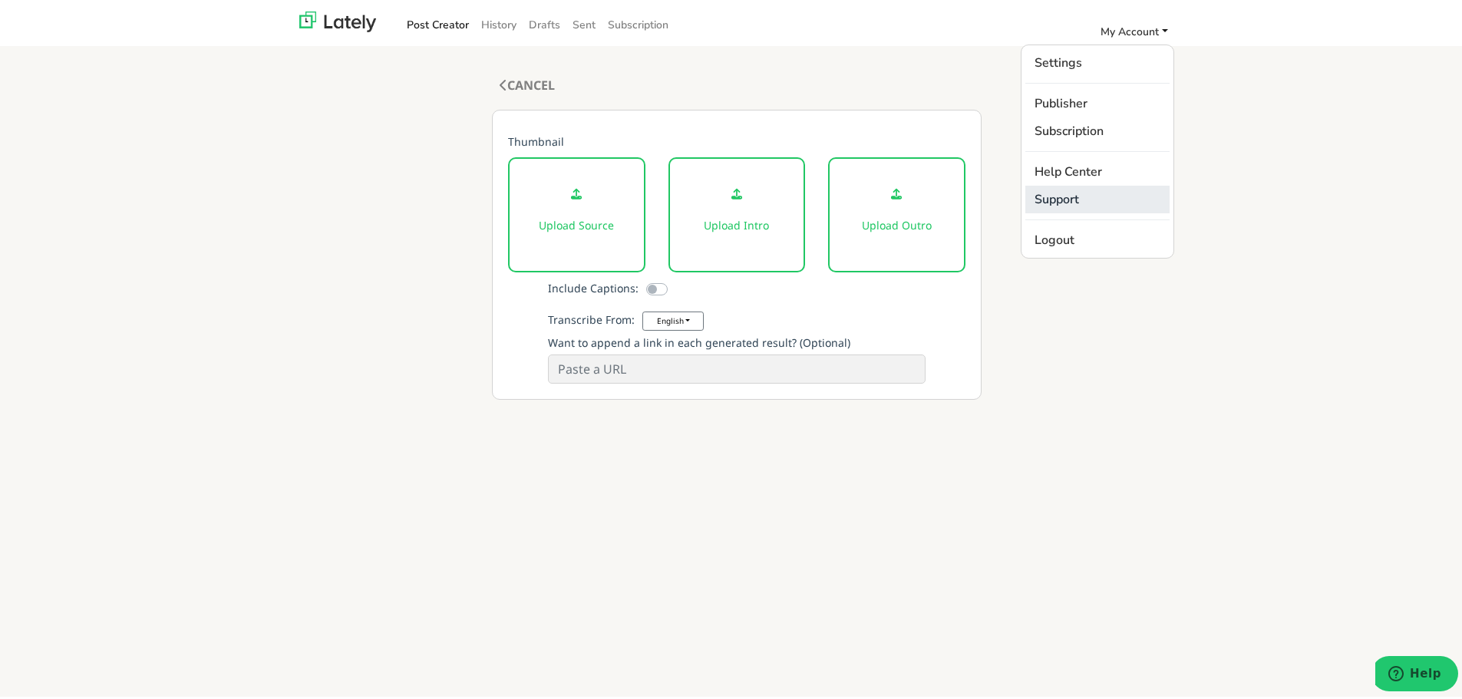
click at [1056, 193] on link "Support" at bounding box center [1097, 197] width 144 height 28
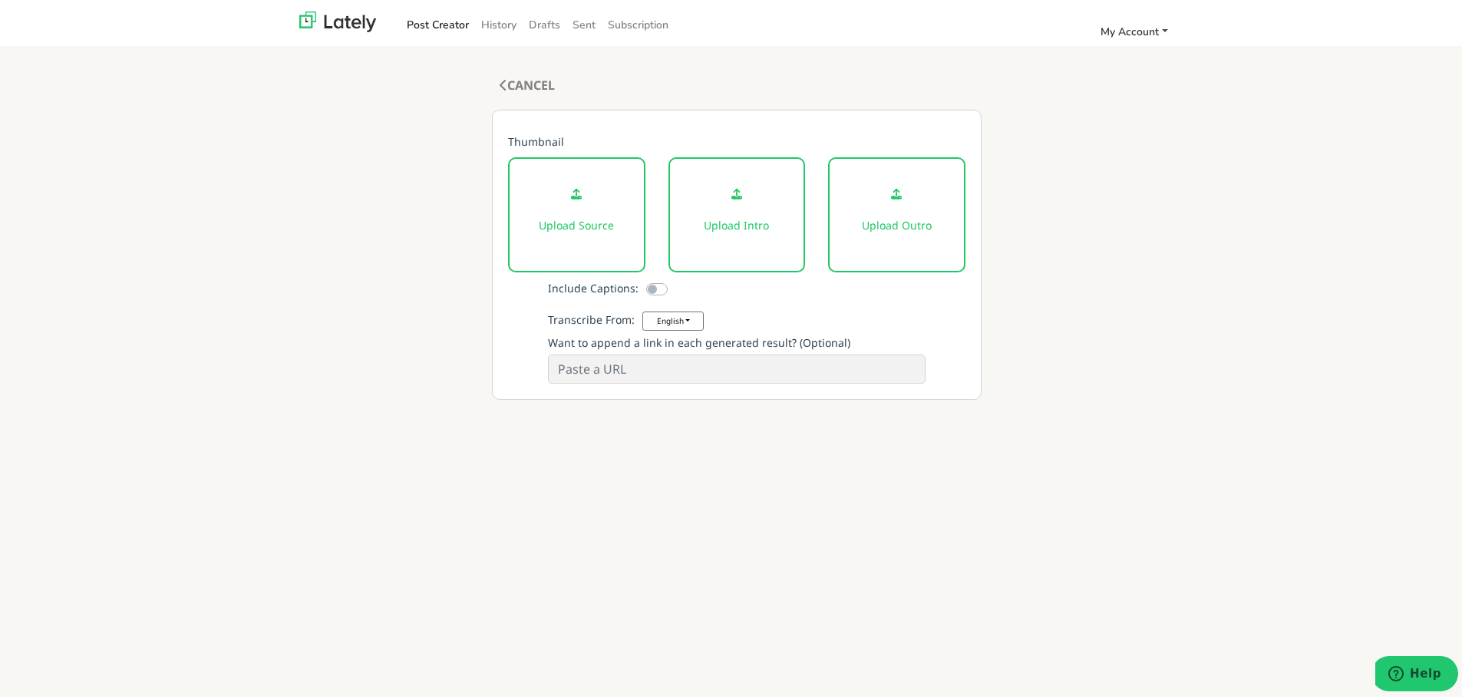
click at [1124, 31] on span "My Account" at bounding box center [1130, 28] width 58 height 15
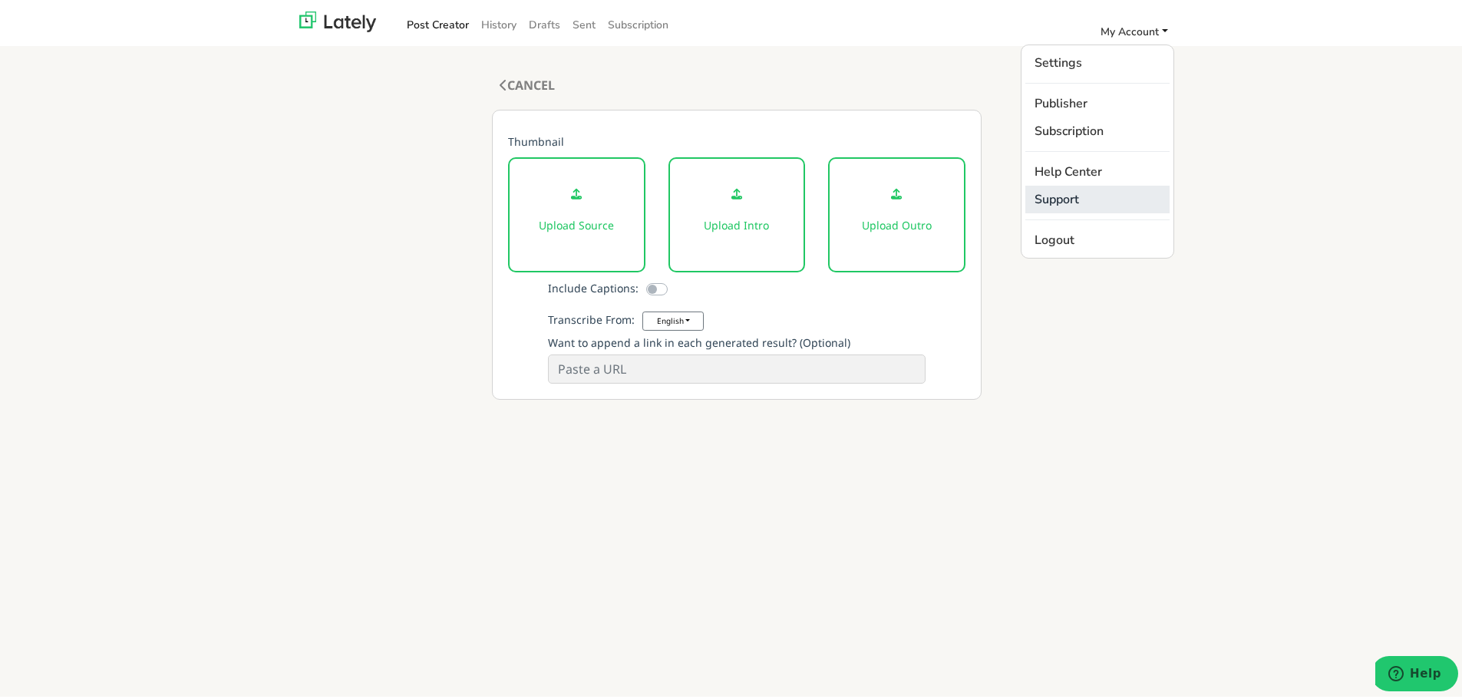
click at [1052, 194] on link "Support" at bounding box center [1097, 197] width 144 height 28
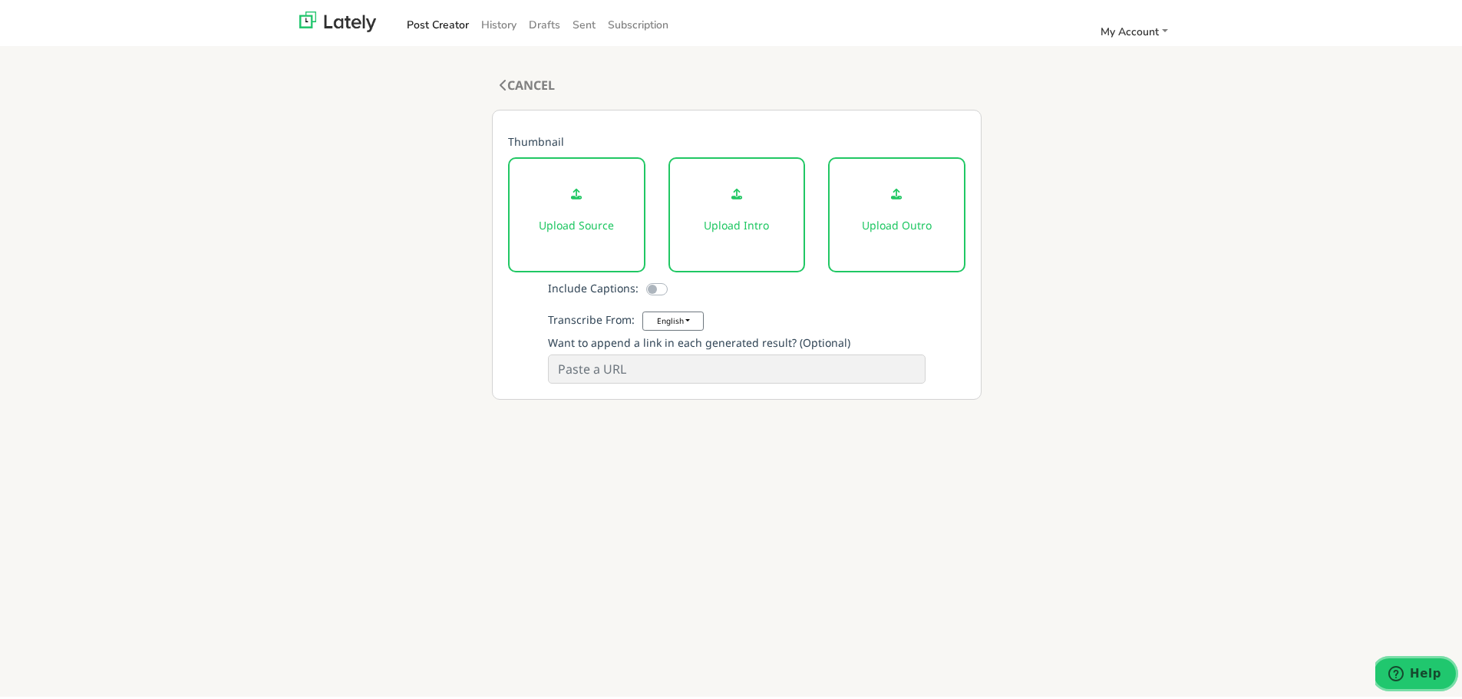
click at [1410, 669] on span "Help" at bounding box center [1398, 672] width 21 height 15
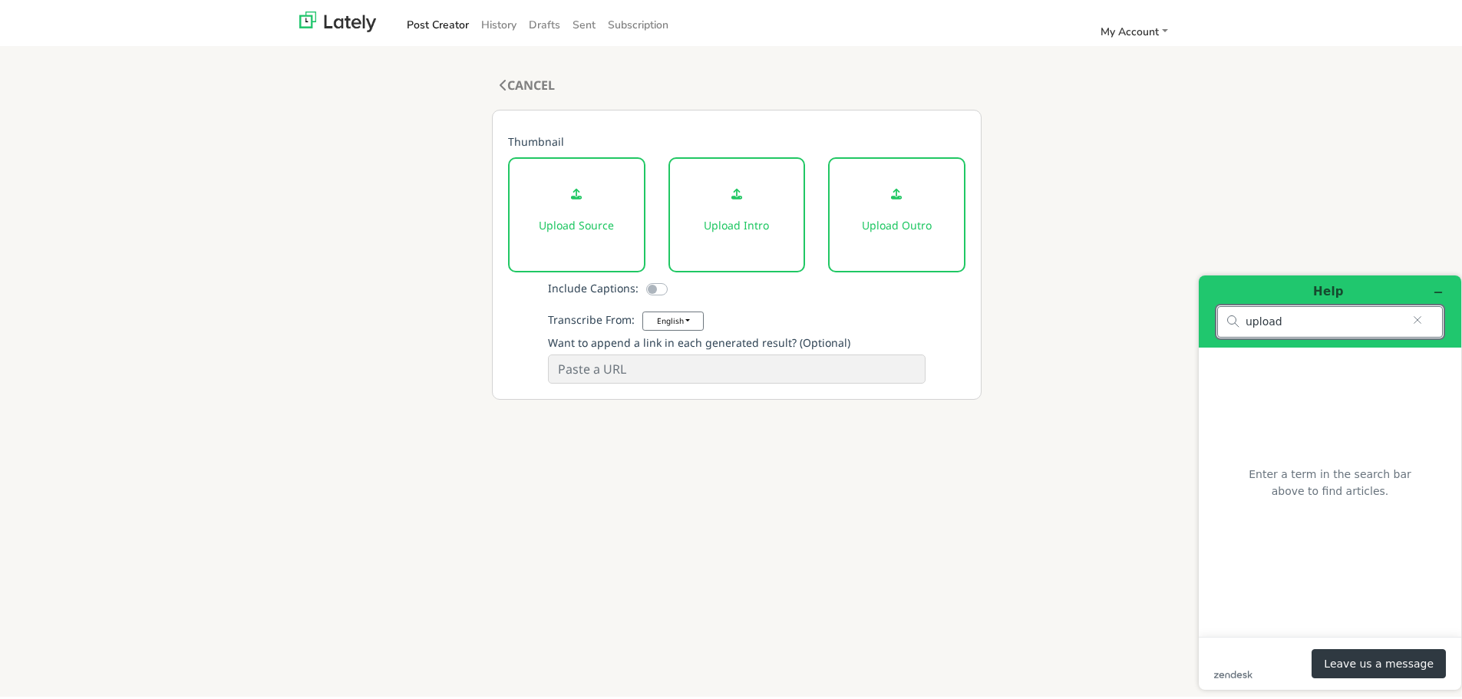
type input "upload"
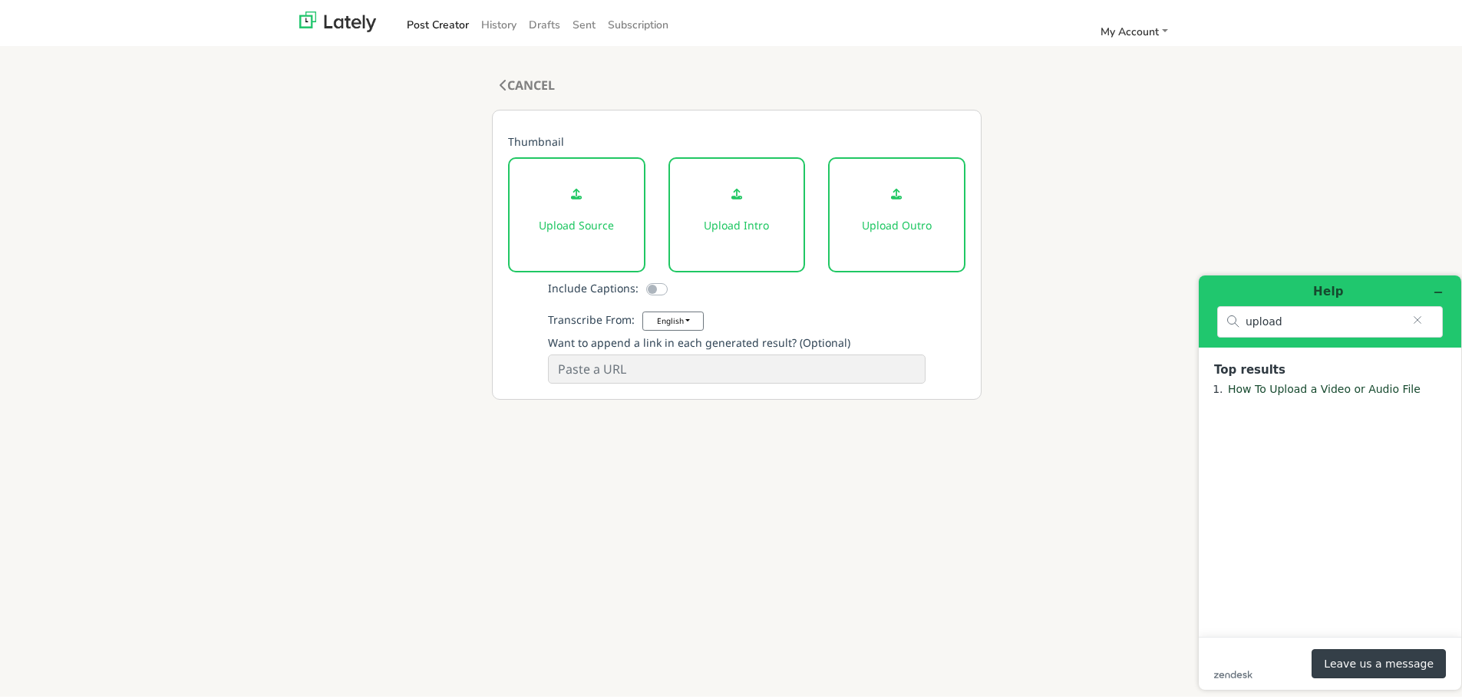
click at [1378, 670] on button "Leave us a message" at bounding box center [1379, 663] width 134 height 29
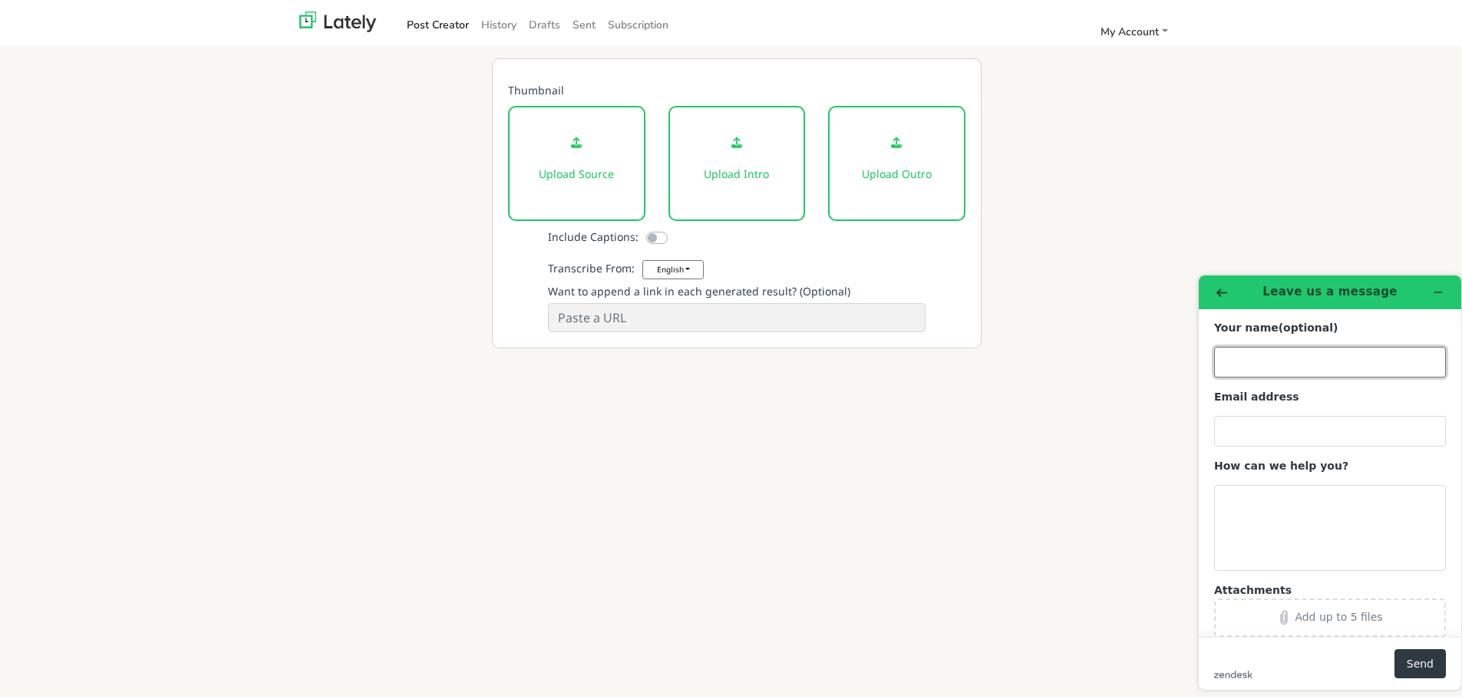
click at [1252, 362] on input "Your name (optional)" at bounding box center [1330, 361] width 232 height 31
type input "Brad"
type input "[PERSON_NAME][EMAIL_ADDRESS][DOMAIN_NAME]"
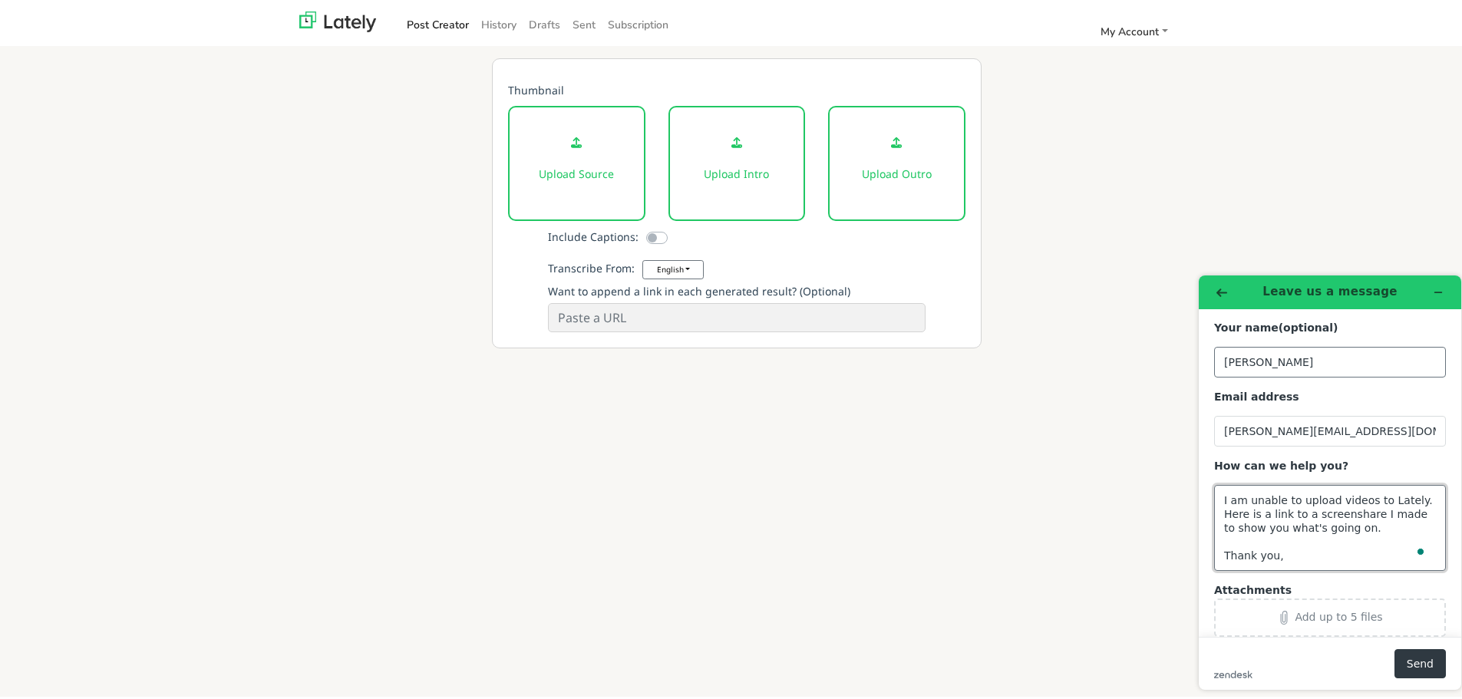
scroll to position [6, 0]
click at [1372, 520] on textarea "I am unable to upload videos to Lately. Here is a link to a screenshare I made …" at bounding box center [1330, 527] width 232 height 86
paste textarea "https://www.loom.com/share/bedcc75877e54330bd7f74edc6cecbde?sid=4907570e-2212-4…"
type textarea "I am unable to upload videos to Lately. Here is a link to a screenshare I made …"
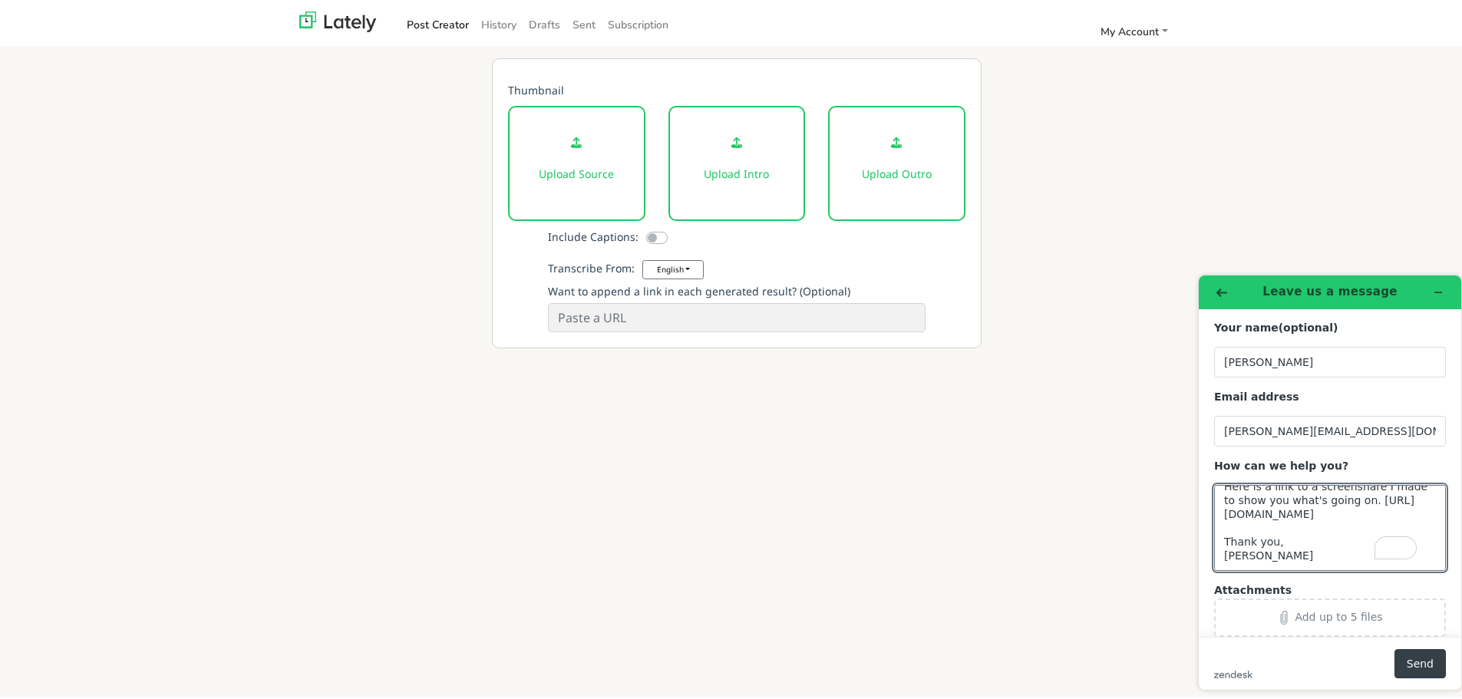
click at [1421, 662] on button "Send" at bounding box center [1420, 663] width 51 height 29
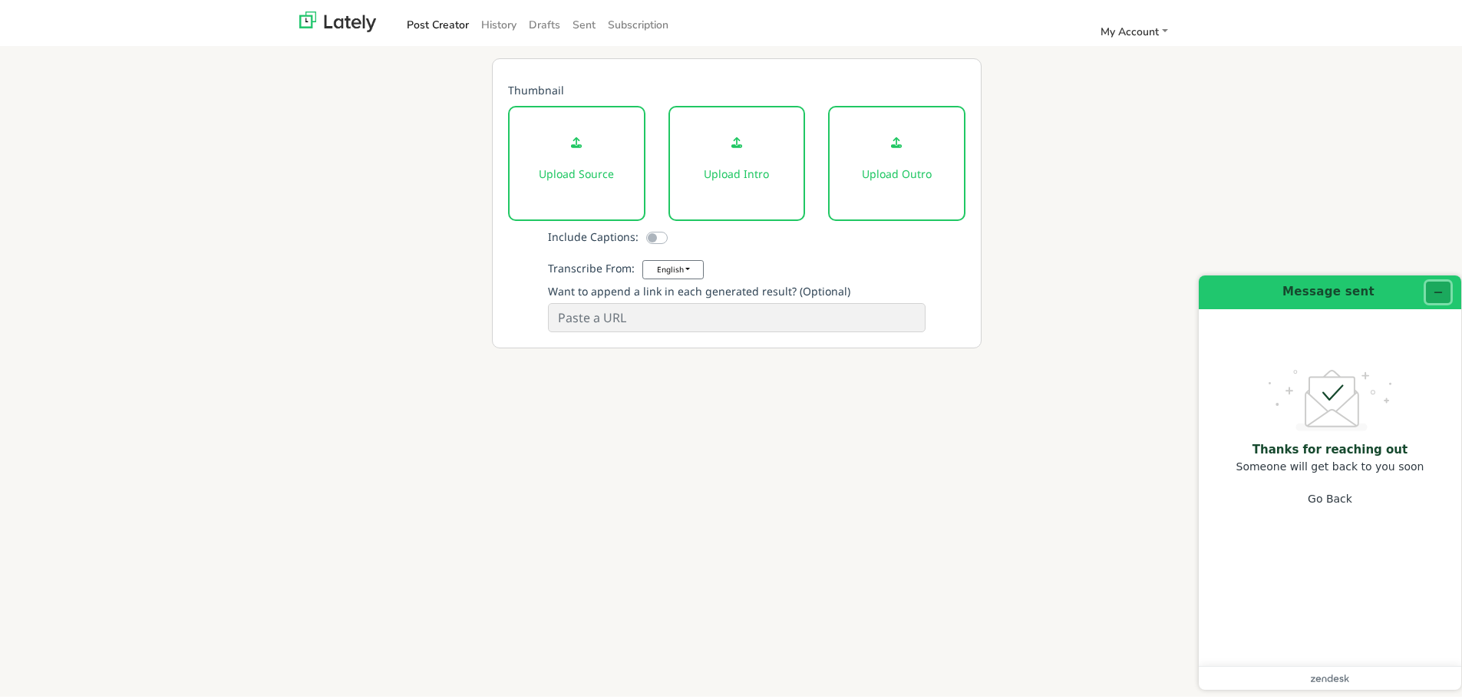
click at [1445, 291] on button "Minimize widget" at bounding box center [1438, 291] width 25 height 21
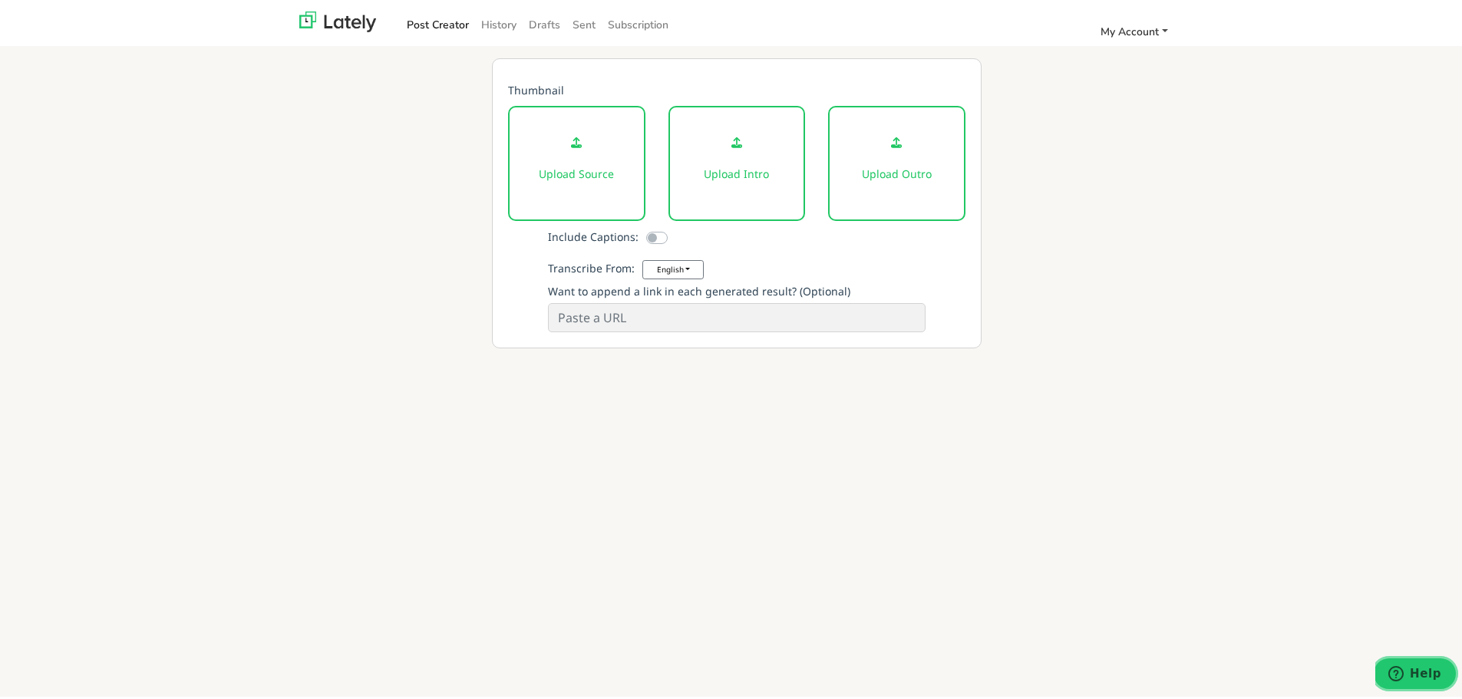
click at [1152, 27] on span "My Account" at bounding box center [1130, 28] width 58 height 15
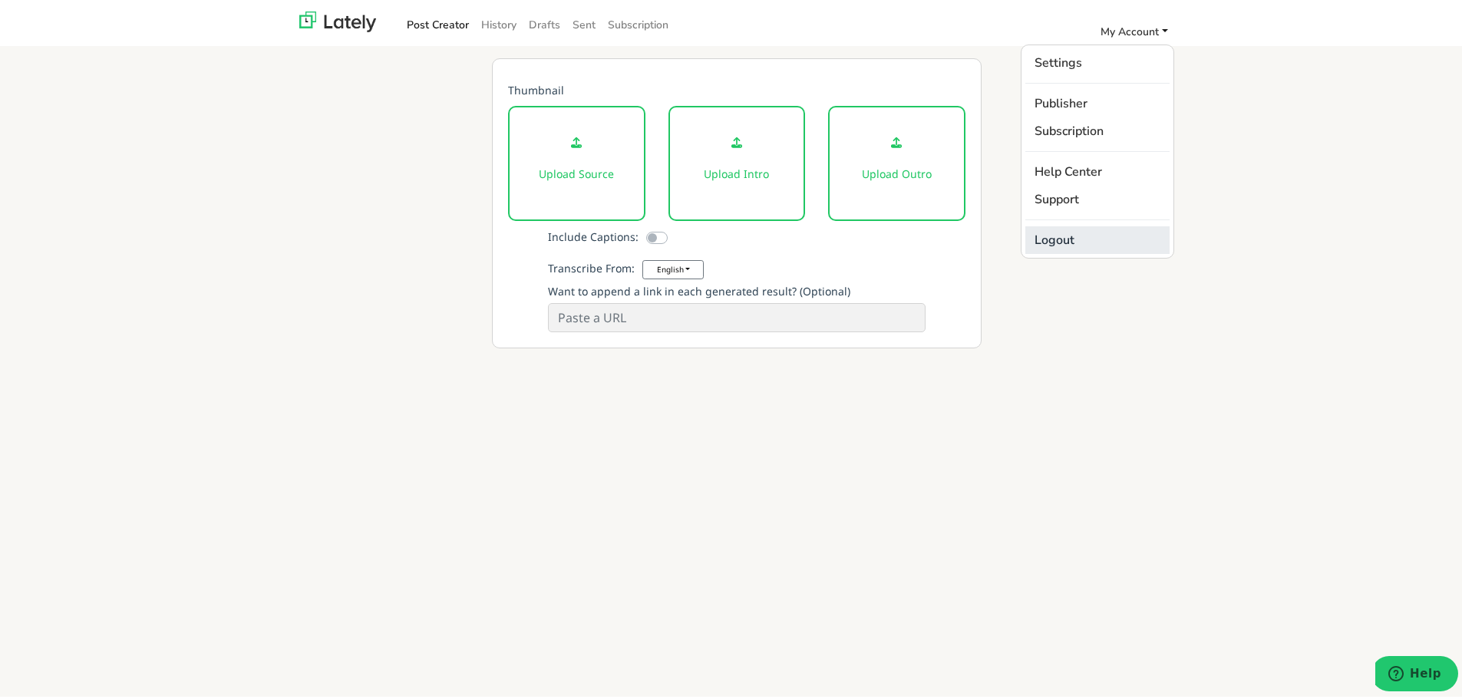
click at [1058, 232] on link "Logout" at bounding box center [1097, 237] width 144 height 28
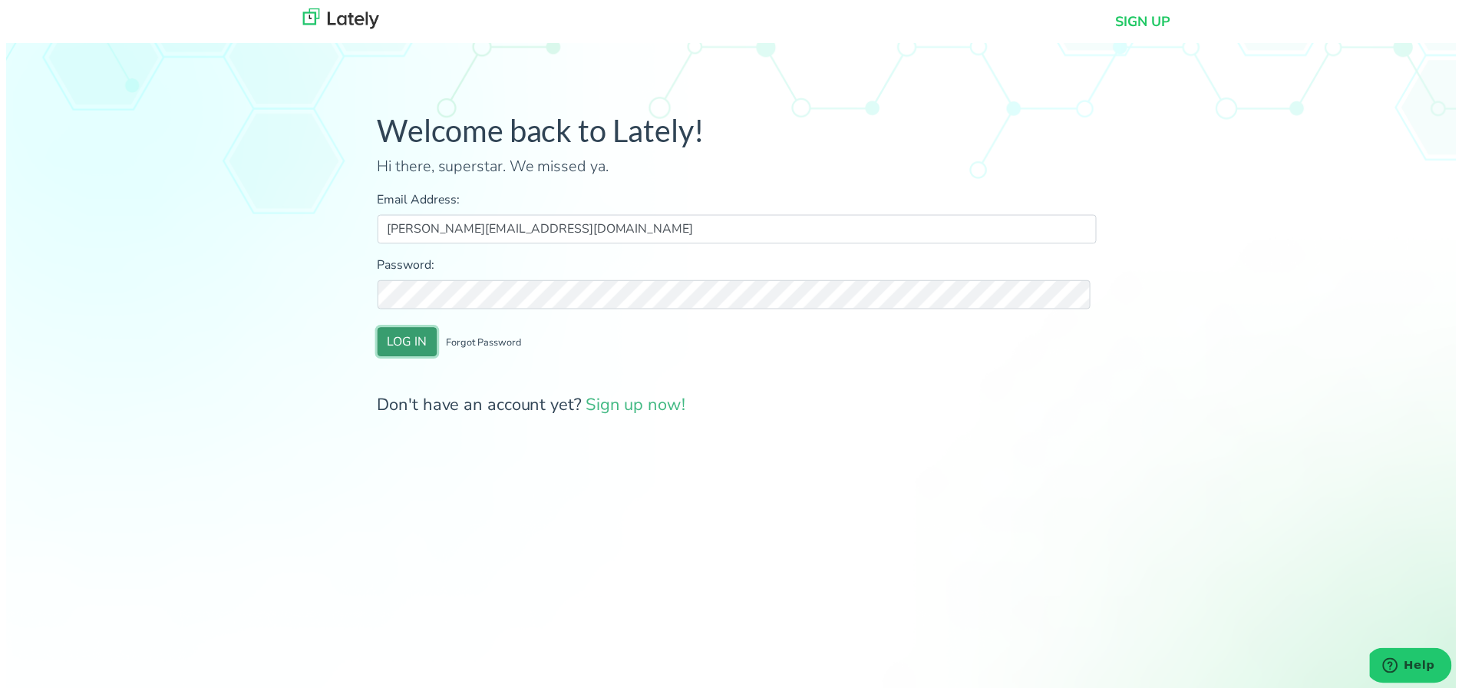
click at [399, 346] on button "LOG IN" at bounding box center [405, 344] width 60 height 29
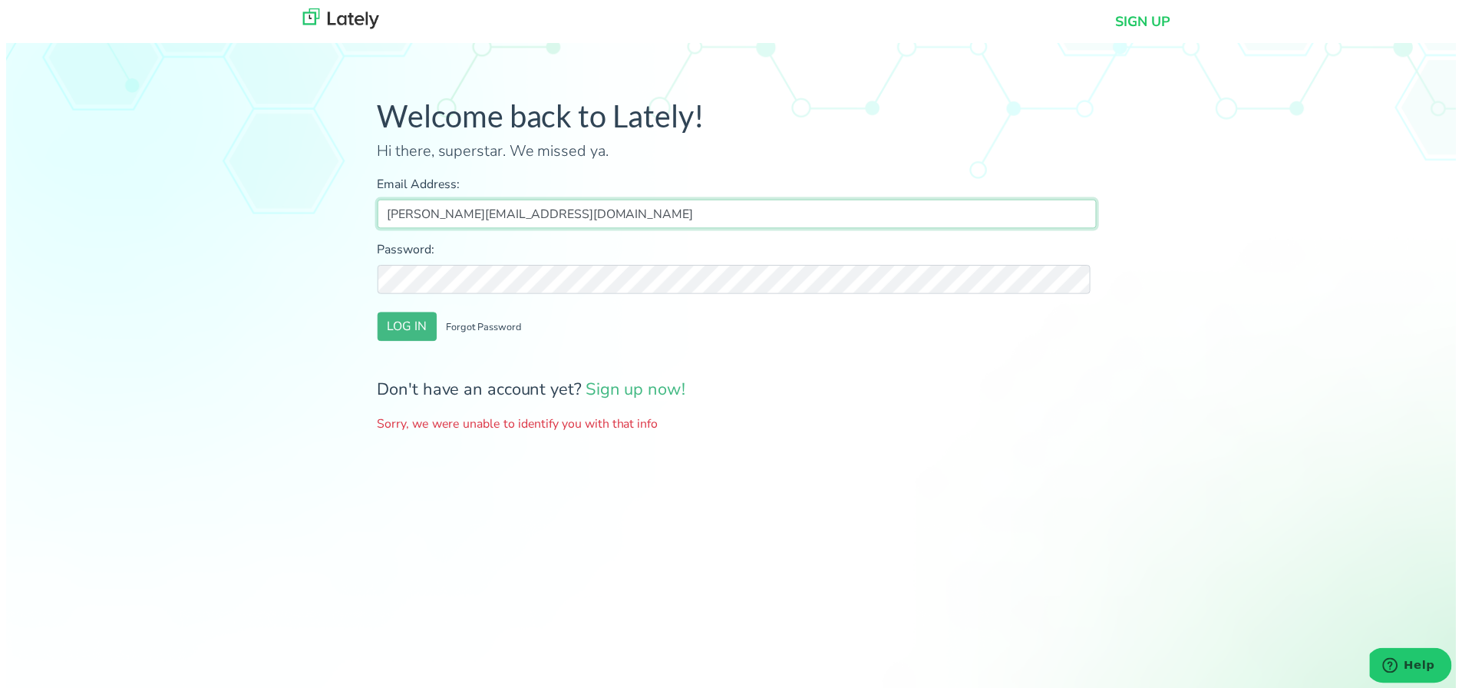
click at [437, 230] on body "SIGN UP Welcome back to Lately! Hi there, superstar. We missed ya. Email Addres…" at bounding box center [737, 355] width 1474 height 711
type input "[PERSON_NAME][EMAIL_ADDRESS][DOMAIN_NAME]"
click at [401, 328] on button "LOG IN" at bounding box center [405, 329] width 60 height 29
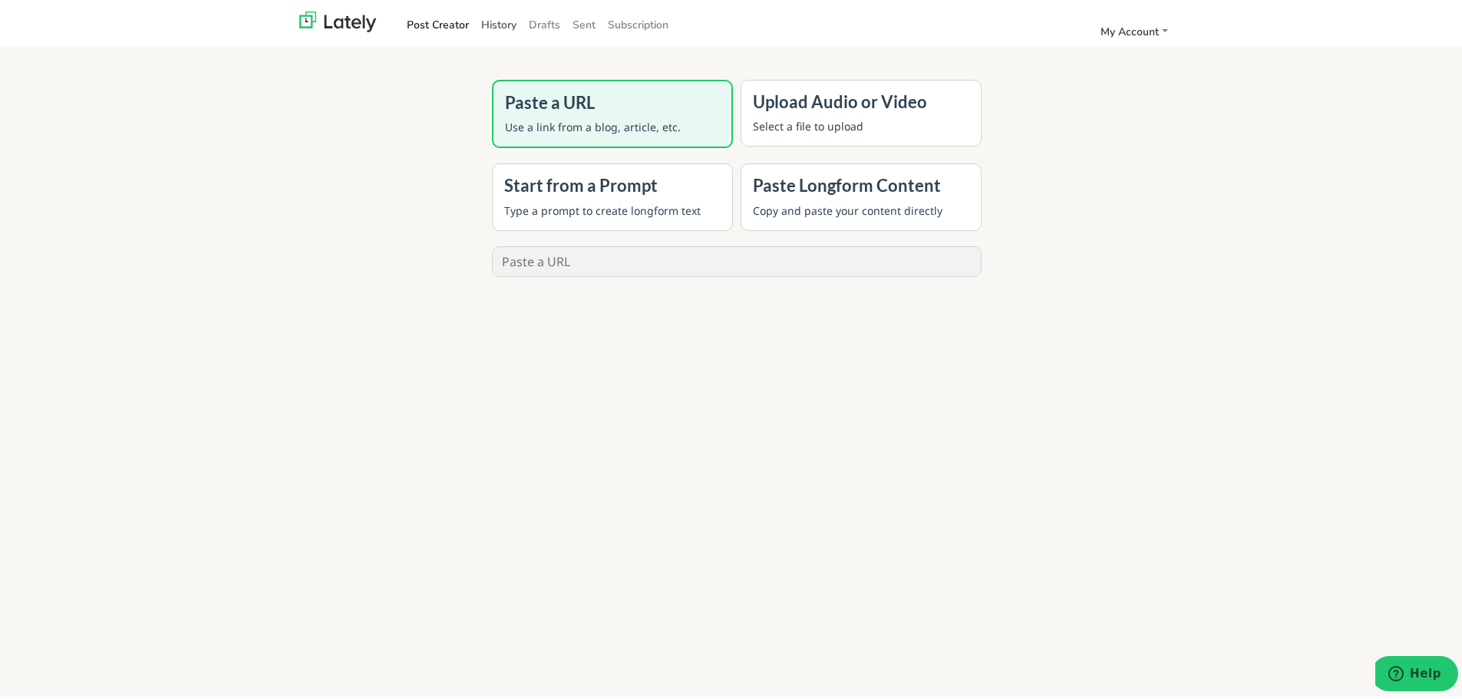
click at [499, 21] on link "History" at bounding box center [499, 21] width 48 height 25
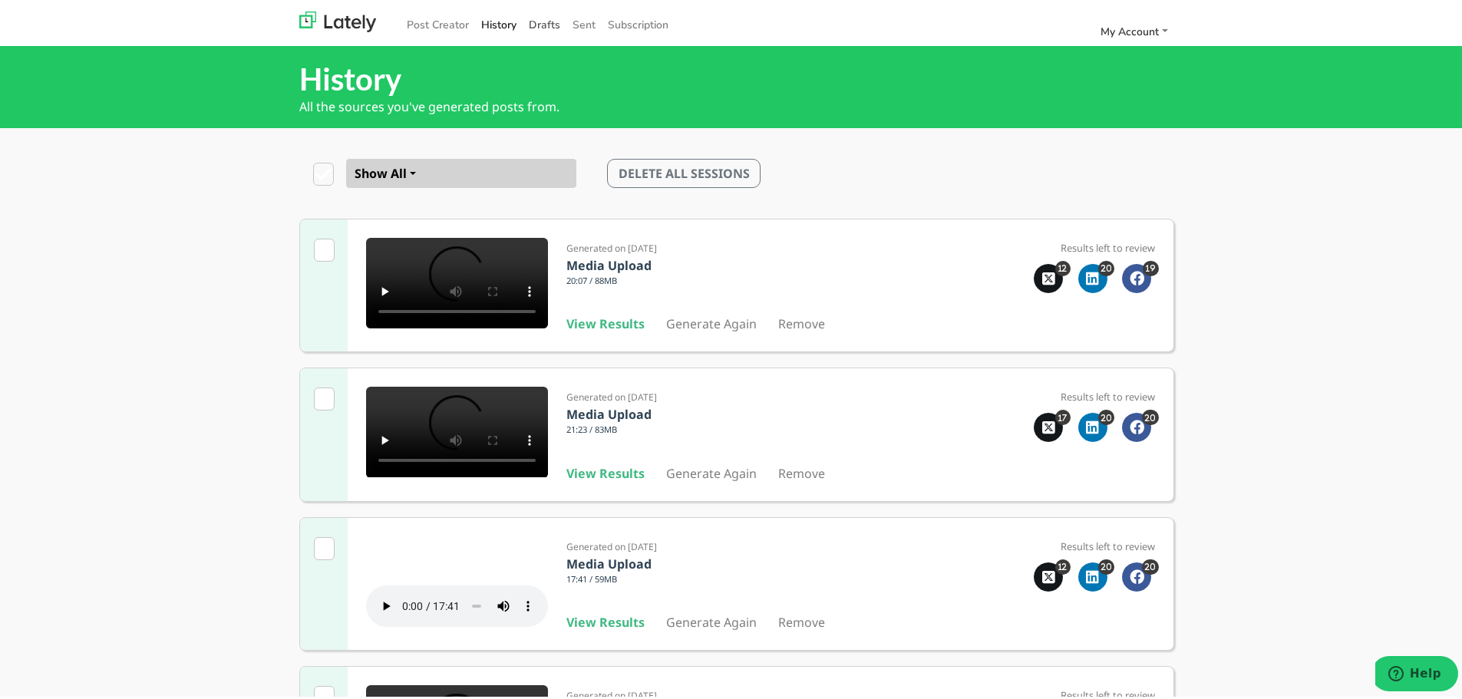
click at [533, 17] on link "Drafts" at bounding box center [545, 21] width 44 height 25
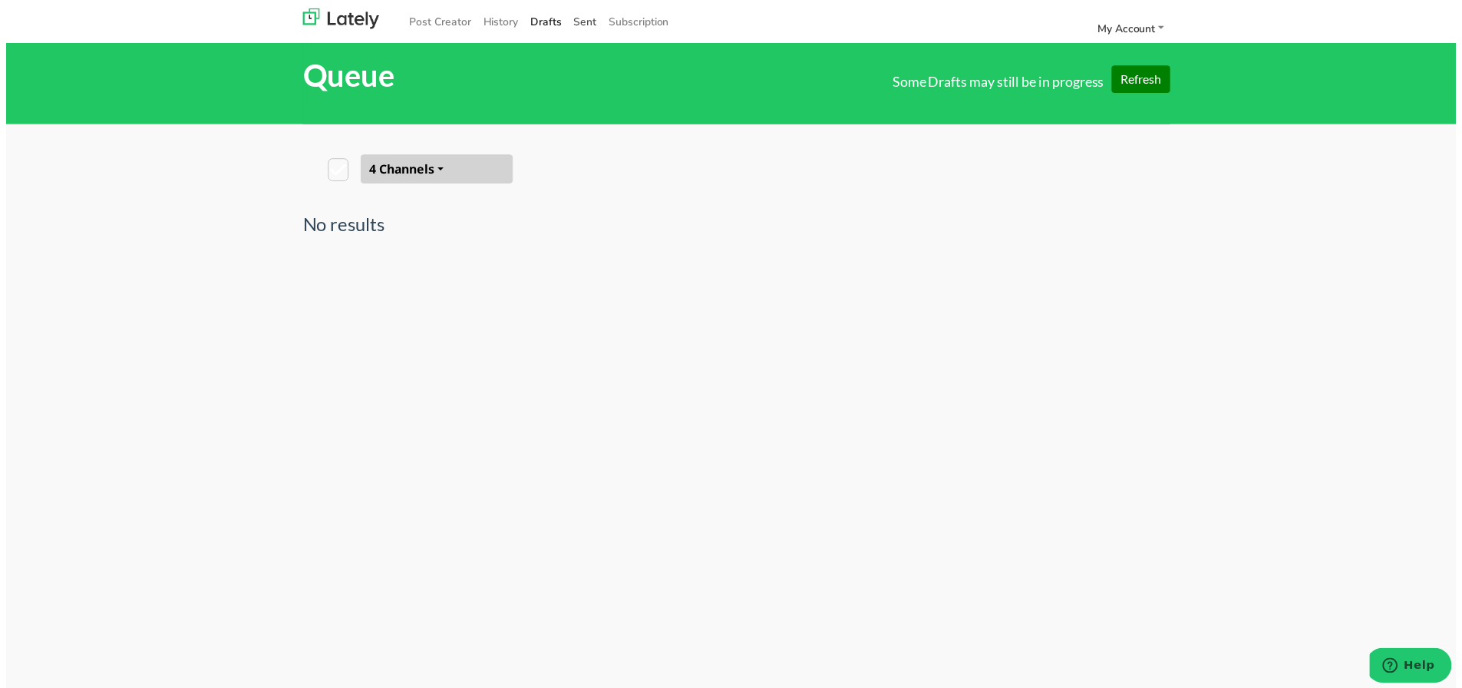
click at [574, 16] on span "Sent" at bounding box center [584, 22] width 23 height 15
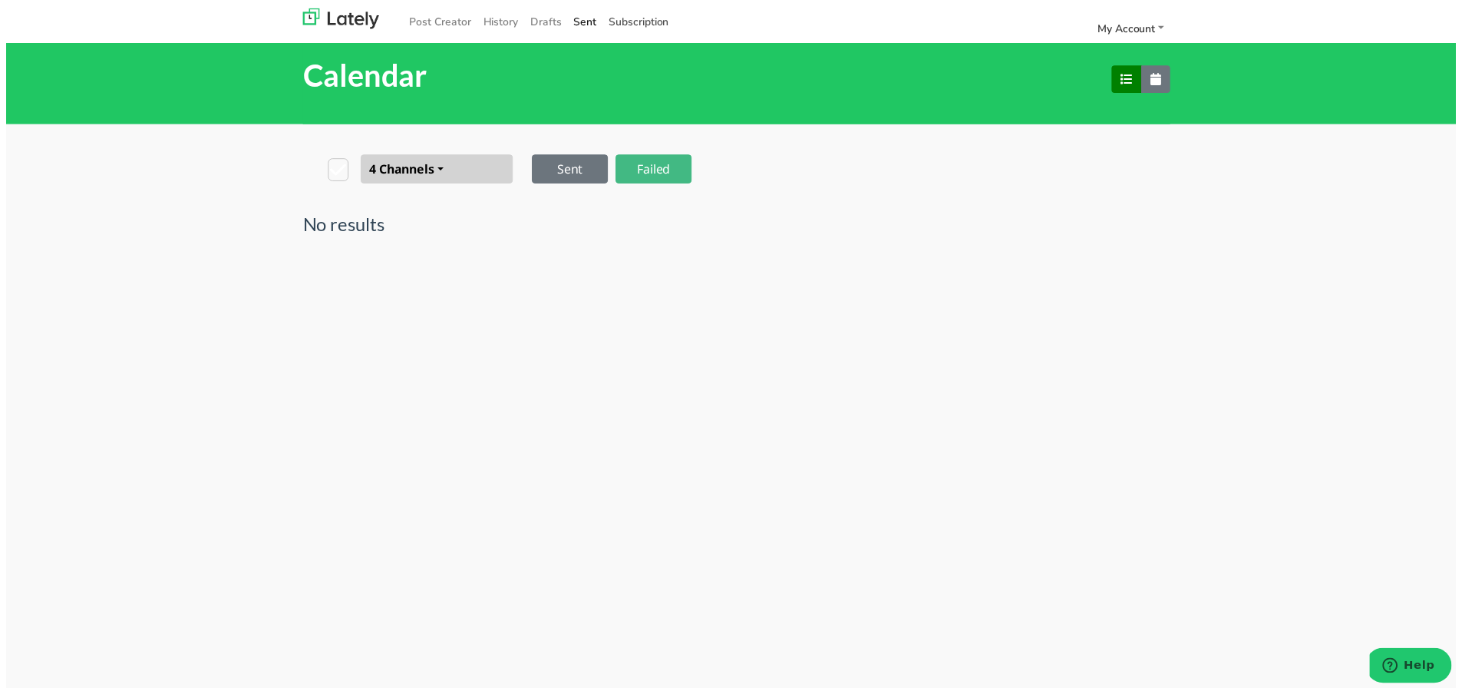
click at [623, 15] on link "Subscription" at bounding box center [638, 21] width 73 height 25
click at [649, 165] on button "Failed" at bounding box center [653, 170] width 77 height 29
click at [490, 15] on link "History" at bounding box center [499, 21] width 48 height 25
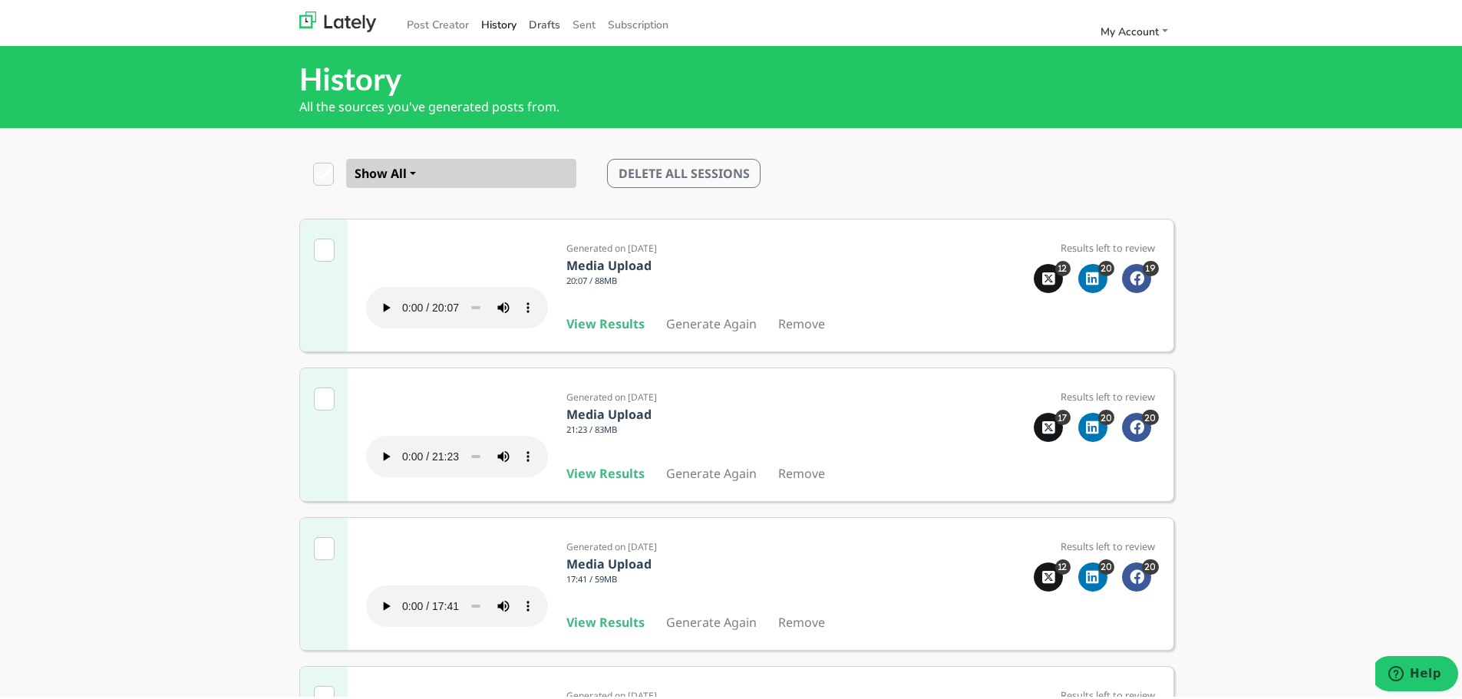
click at [532, 17] on link "Drafts" at bounding box center [545, 21] width 44 height 25
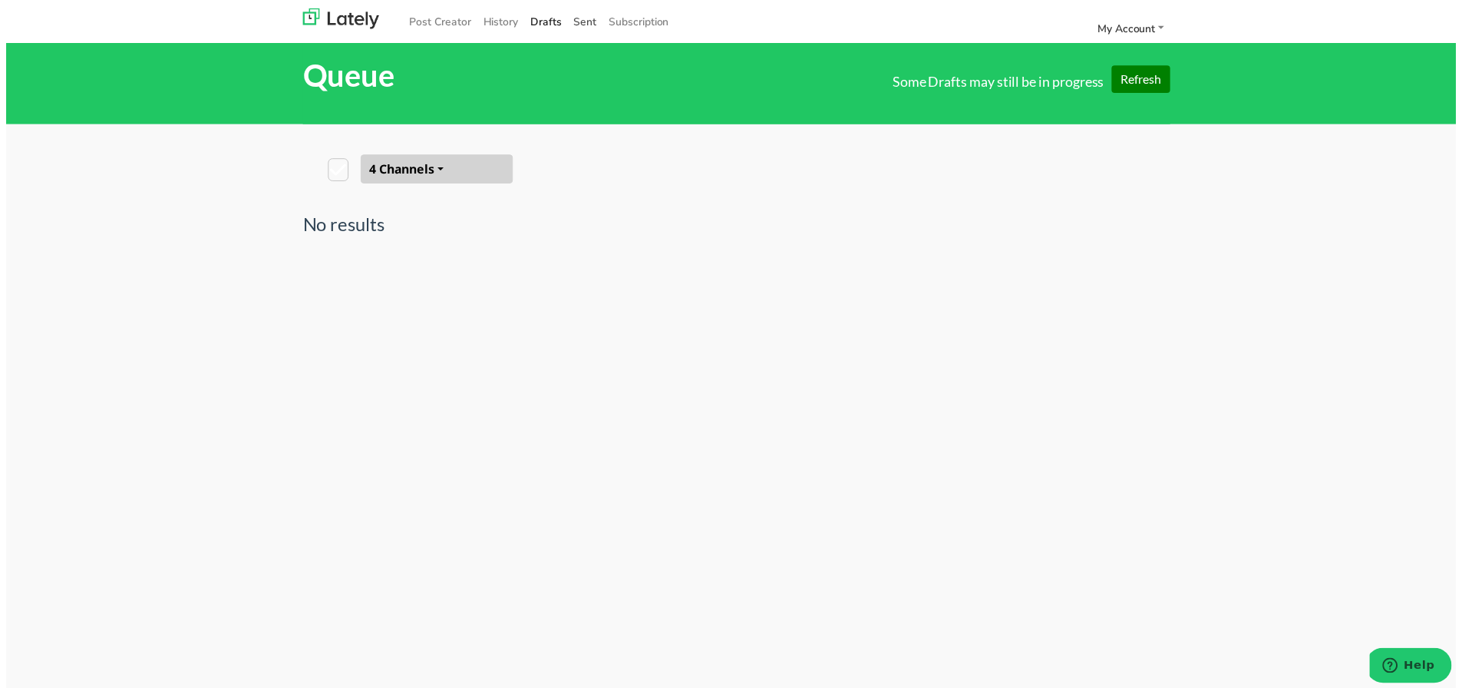
click at [573, 18] on span "Sent" at bounding box center [584, 22] width 23 height 15
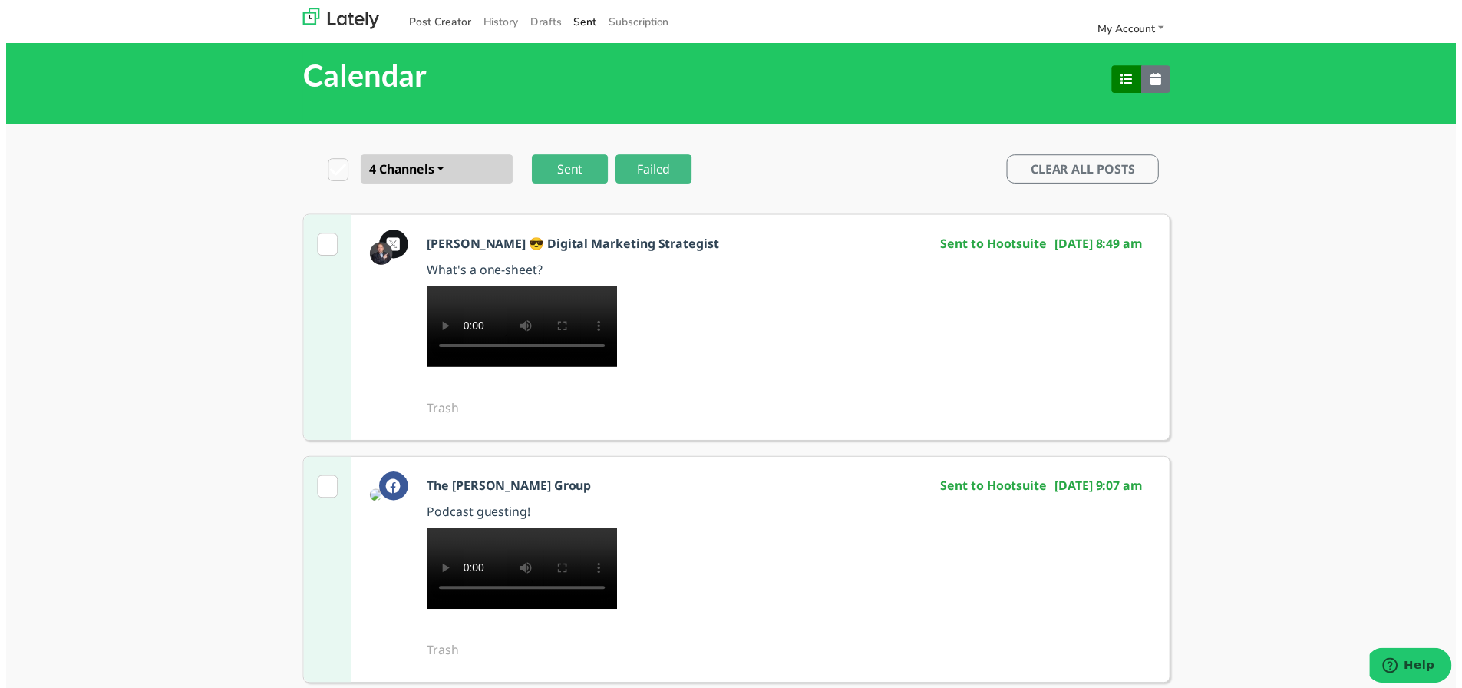
click at [442, 21] on link "Post Creator" at bounding box center [438, 21] width 74 height 25
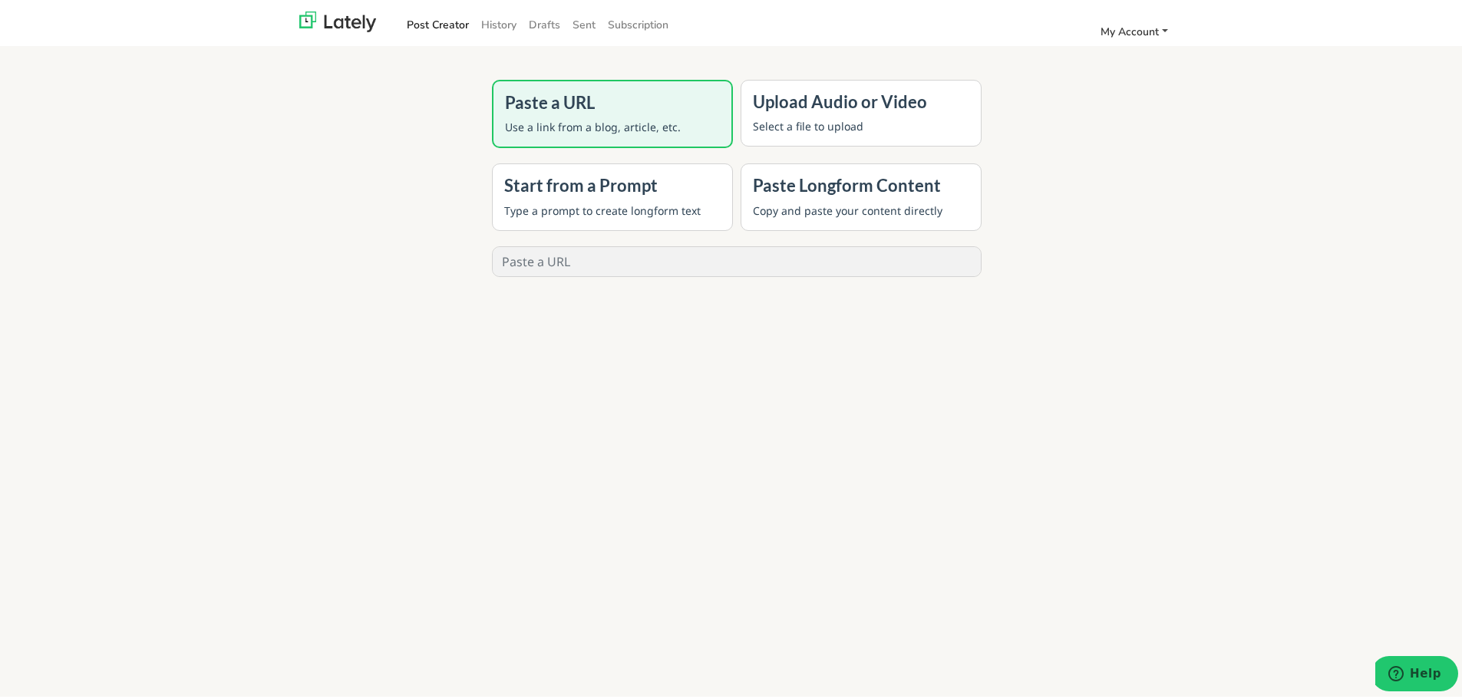
click at [1160, 31] on link "My Account" at bounding box center [1135, 28] width 80 height 25
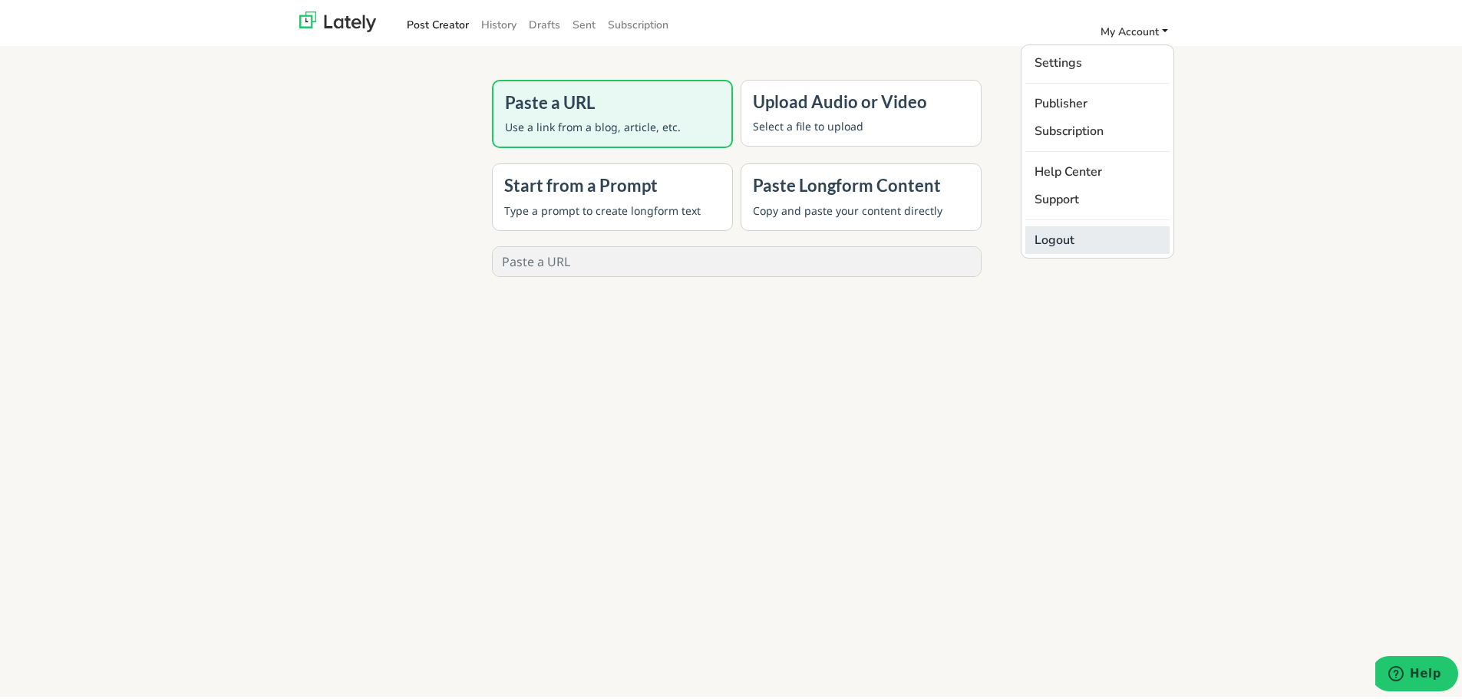
click at [1045, 236] on link "Logout" at bounding box center [1097, 237] width 144 height 28
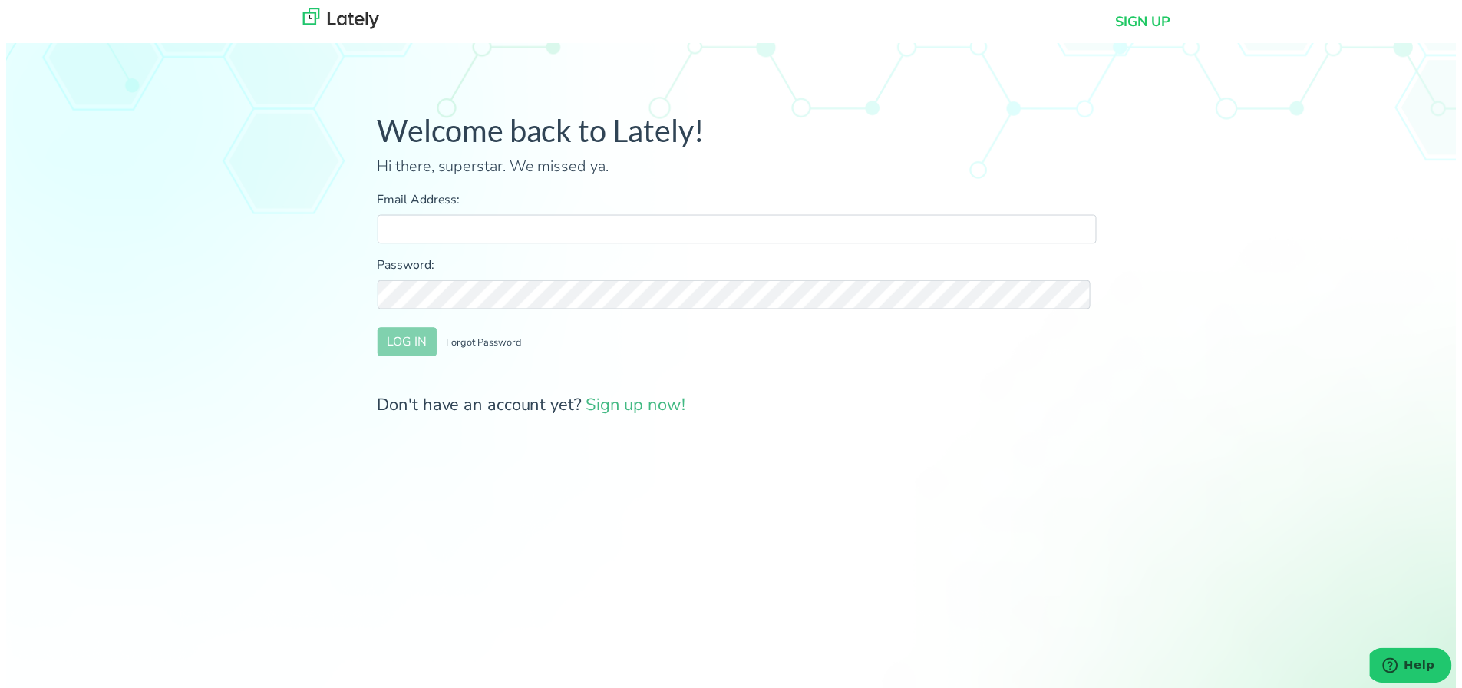
type input "[PERSON_NAME][EMAIL_ADDRESS][DOMAIN_NAME]"
